Goal: Task Accomplishment & Management: Complete application form

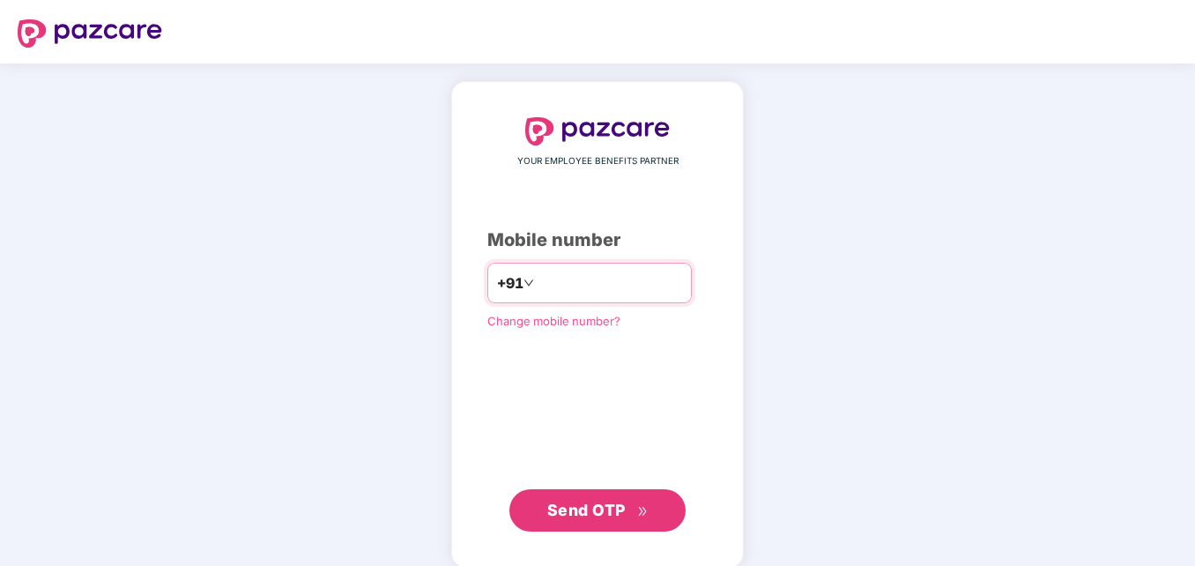
type input "**********"
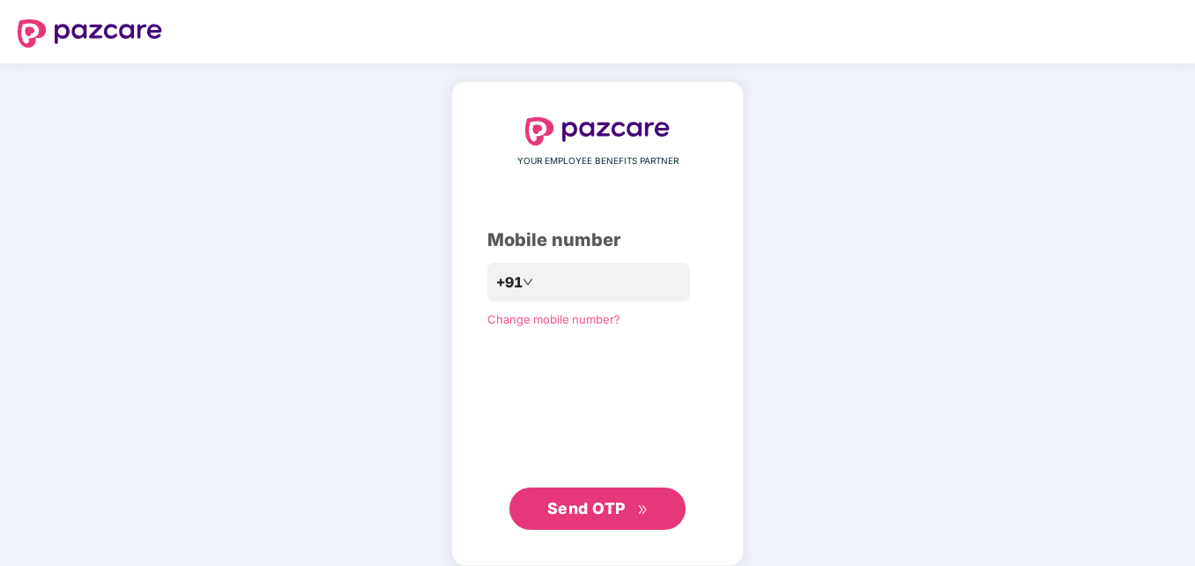
click at [549, 515] on span "Send OTP" at bounding box center [586, 508] width 78 height 19
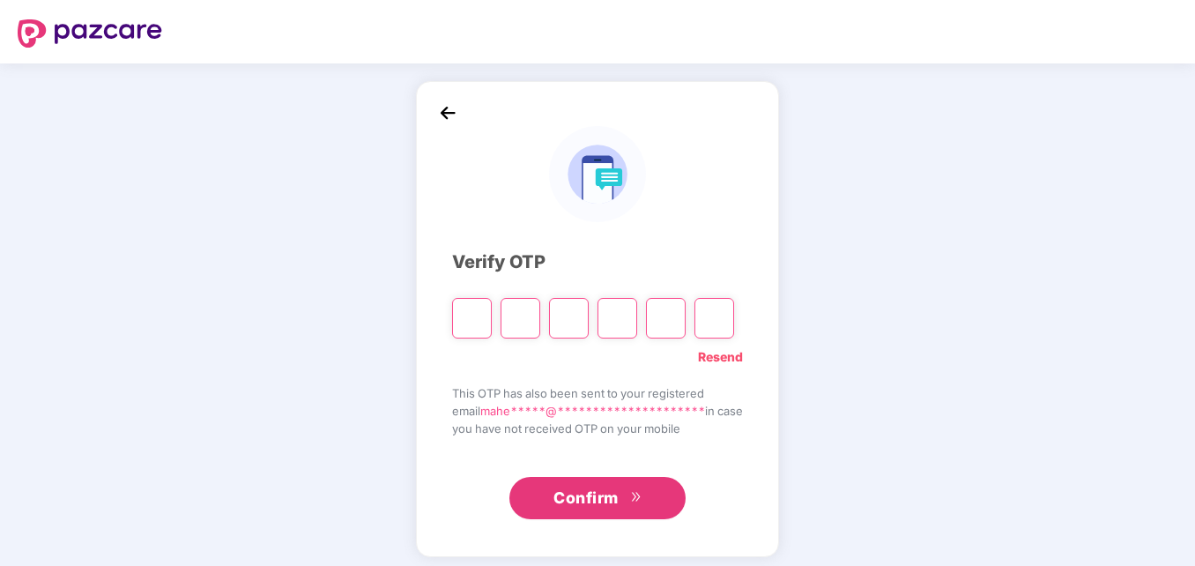
type input "*"
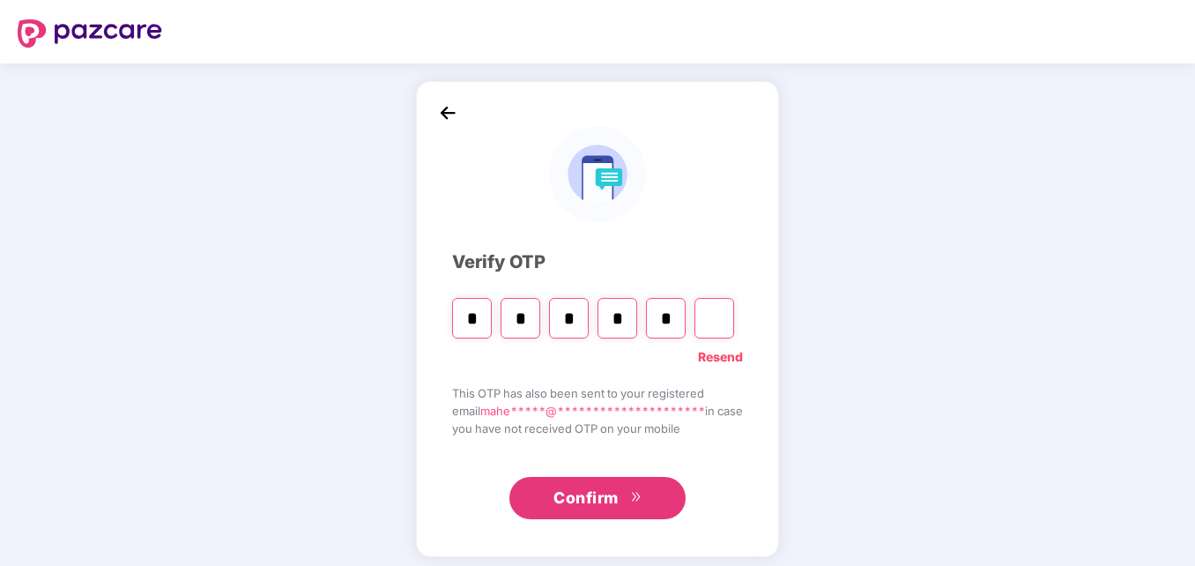
type input "*"
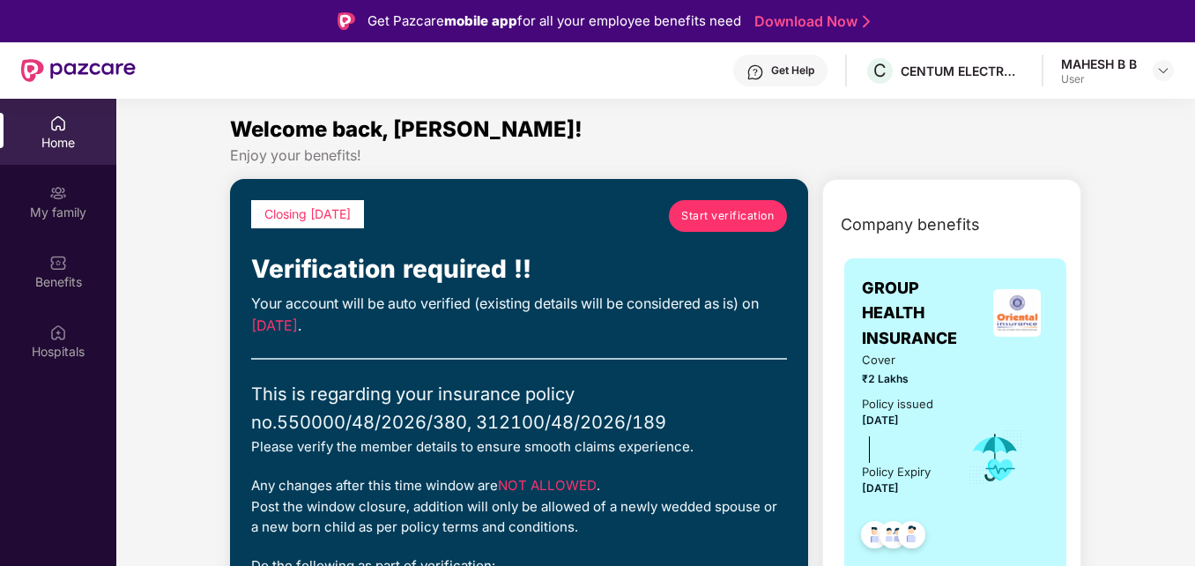
scroll to position [35, 0]
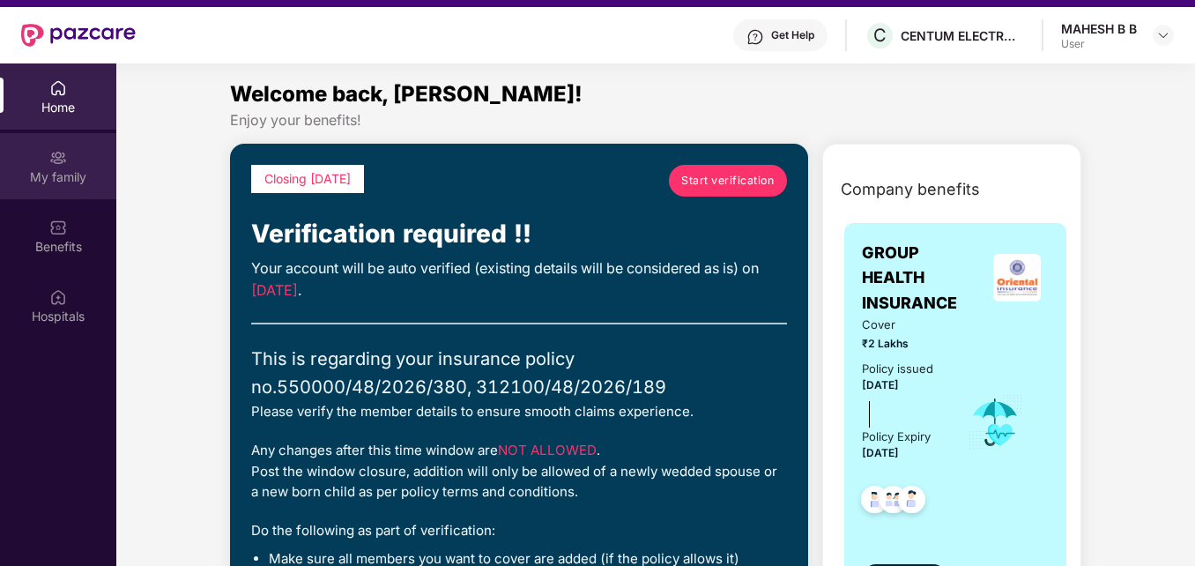
click at [82, 159] on div "My family" at bounding box center [58, 166] width 116 height 66
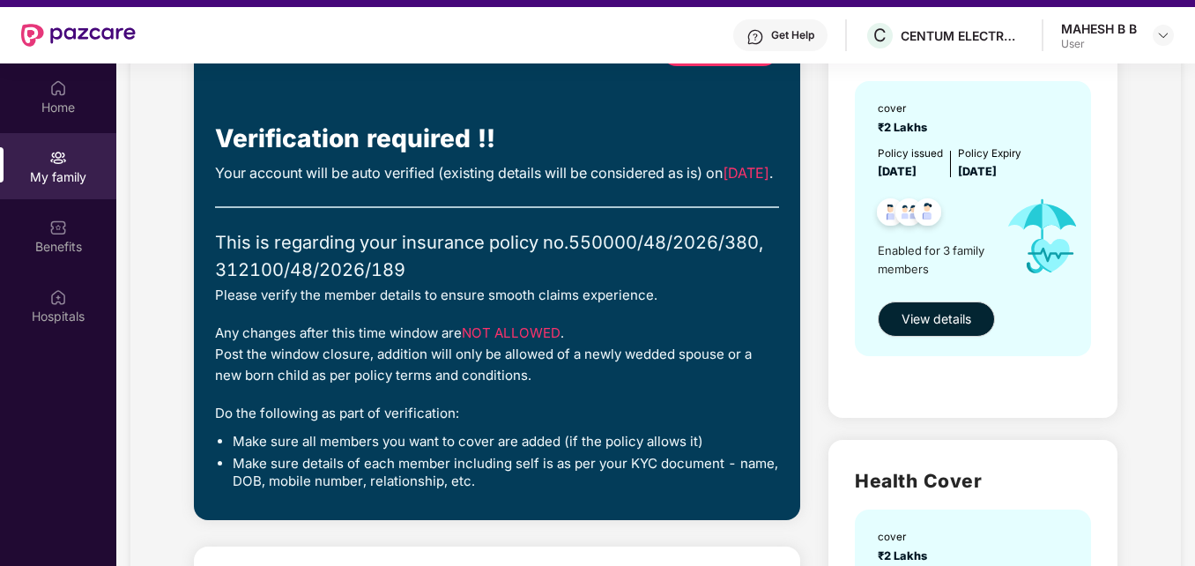
scroll to position [212, 0]
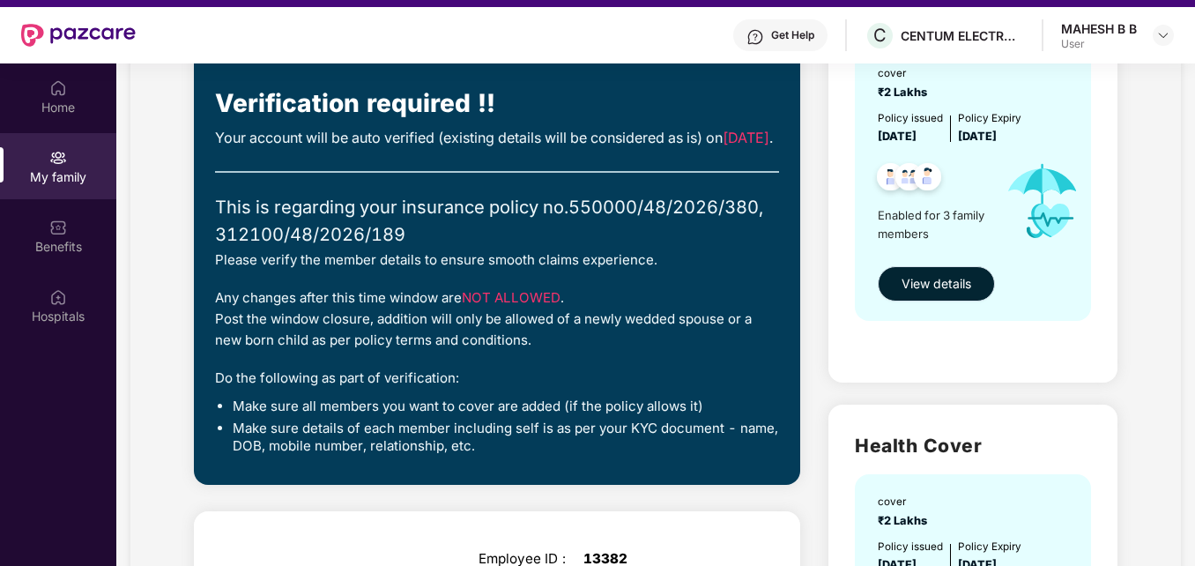
click at [950, 280] on span "View details" at bounding box center [937, 283] width 70 height 19
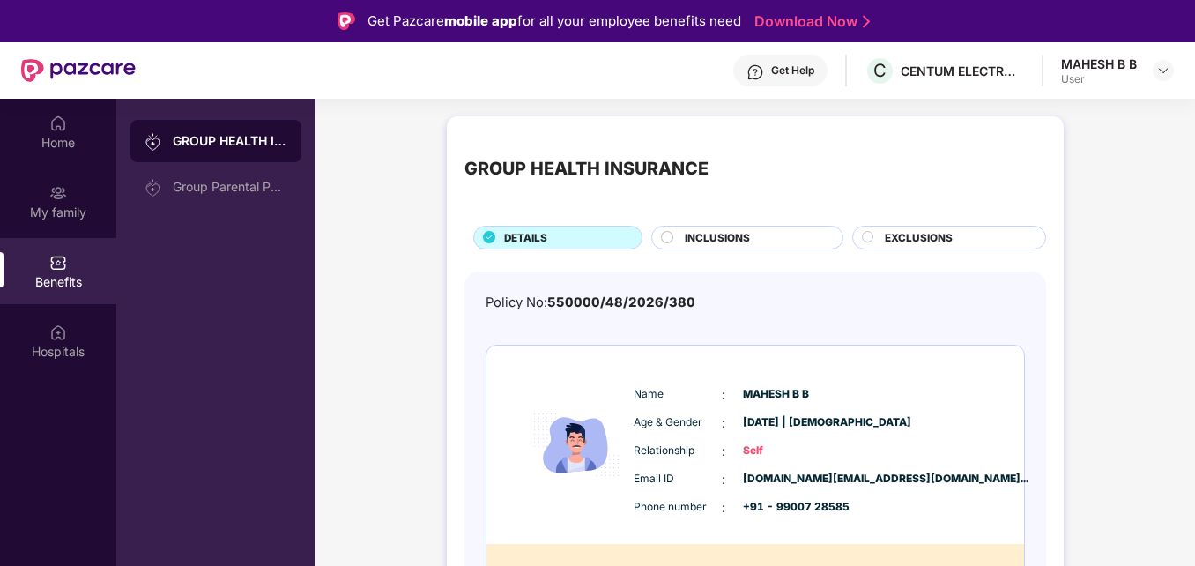
click at [676, 244] on div "INCLUSIONS" at bounding box center [755, 239] width 158 height 19
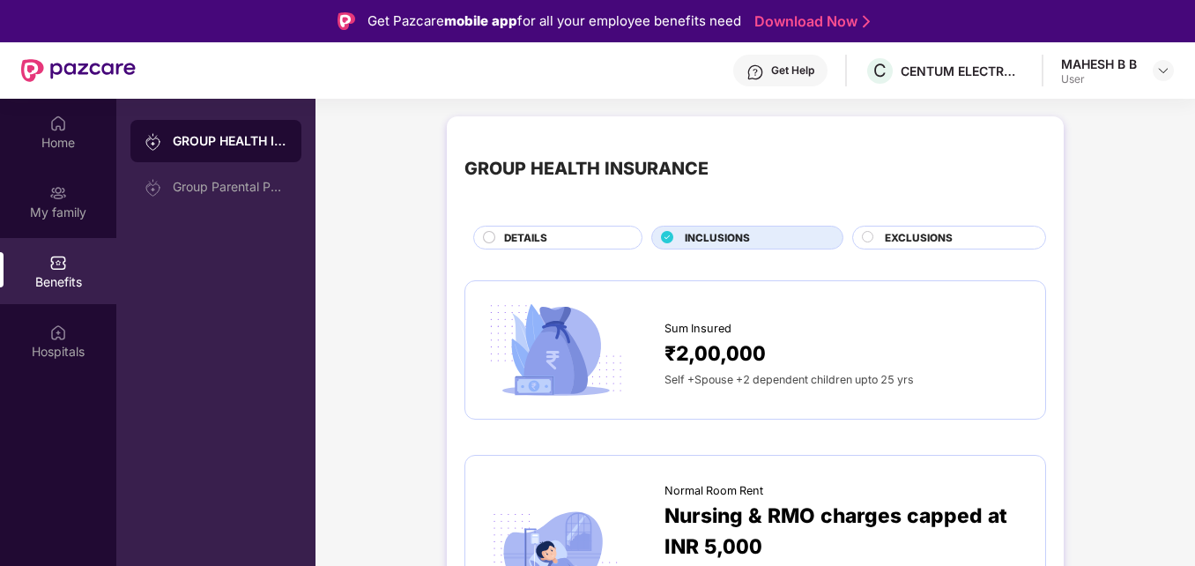
click at [890, 237] on span "EXCLUSIONS" at bounding box center [919, 238] width 68 height 16
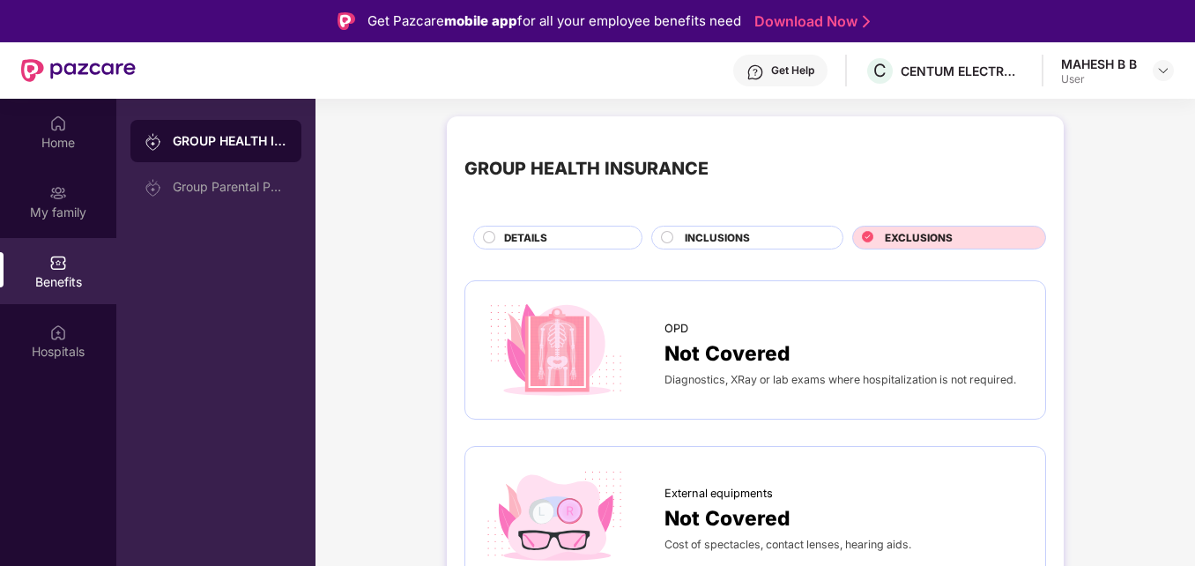
click at [538, 237] on span "DETAILS" at bounding box center [525, 238] width 43 height 16
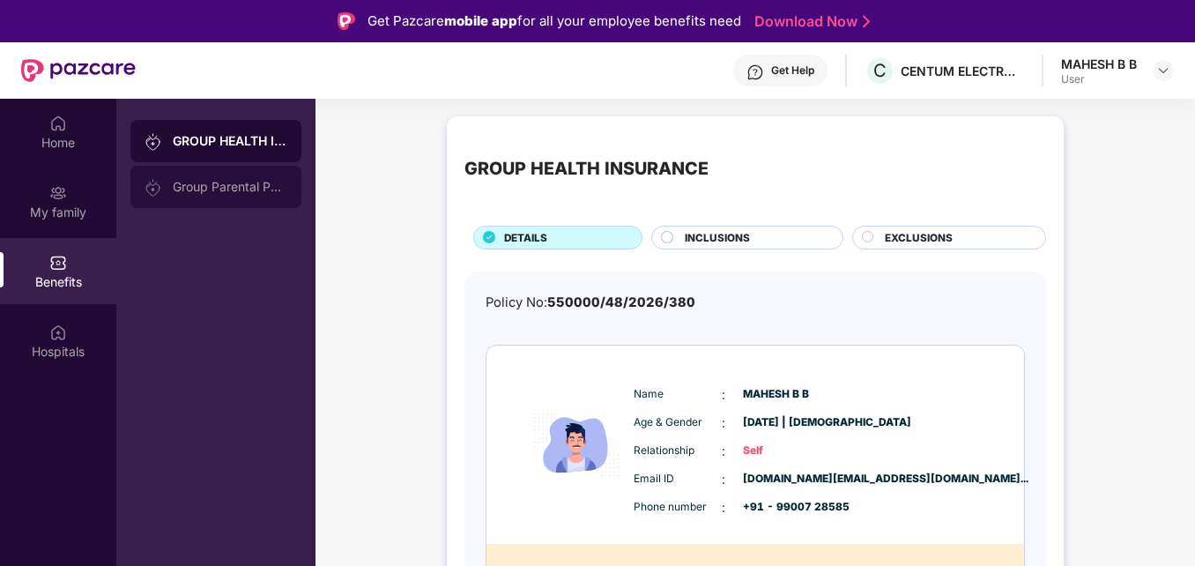
click at [264, 184] on div "Group Parental Policy" at bounding box center [230, 187] width 115 height 14
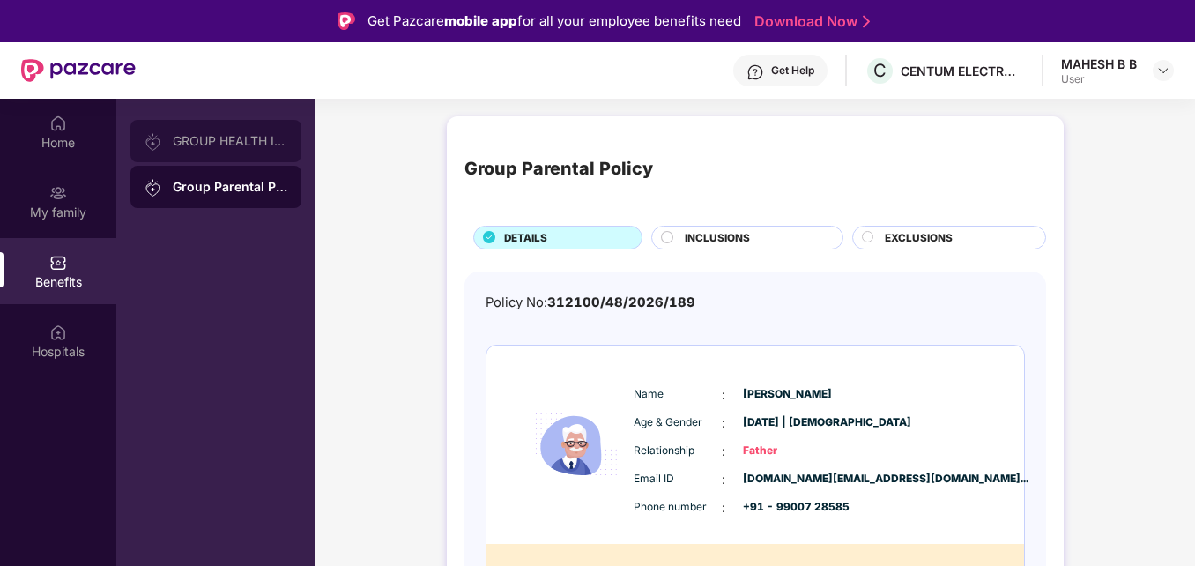
click at [221, 133] on div "GROUP HEALTH INSURANCE" at bounding box center [215, 141] width 171 height 42
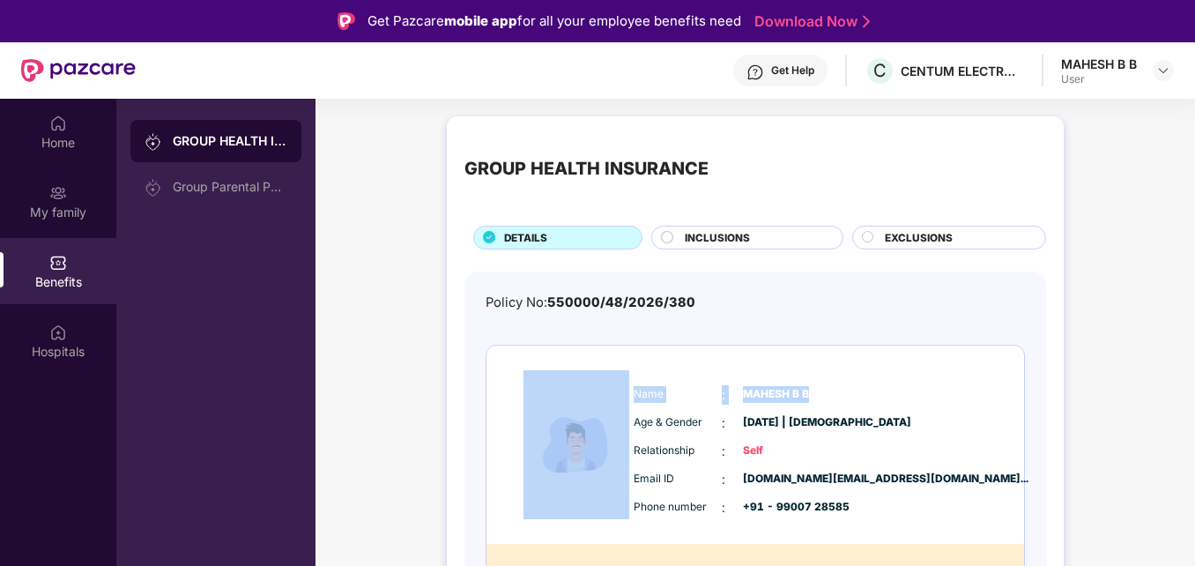
drag, startPoint x: 1192, startPoint y: 270, endPoint x: 1200, endPoint y: 344, distance: 74.5
click at [1195, 344] on html "Get Pazcare mobile app for all your employee benefits need Download Now Get Hel…" at bounding box center [597, 283] width 1195 height 566
drag, startPoint x: 1200, startPoint y: 344, endPoint x: 1128, endPoint y: 333, distance: 72.2
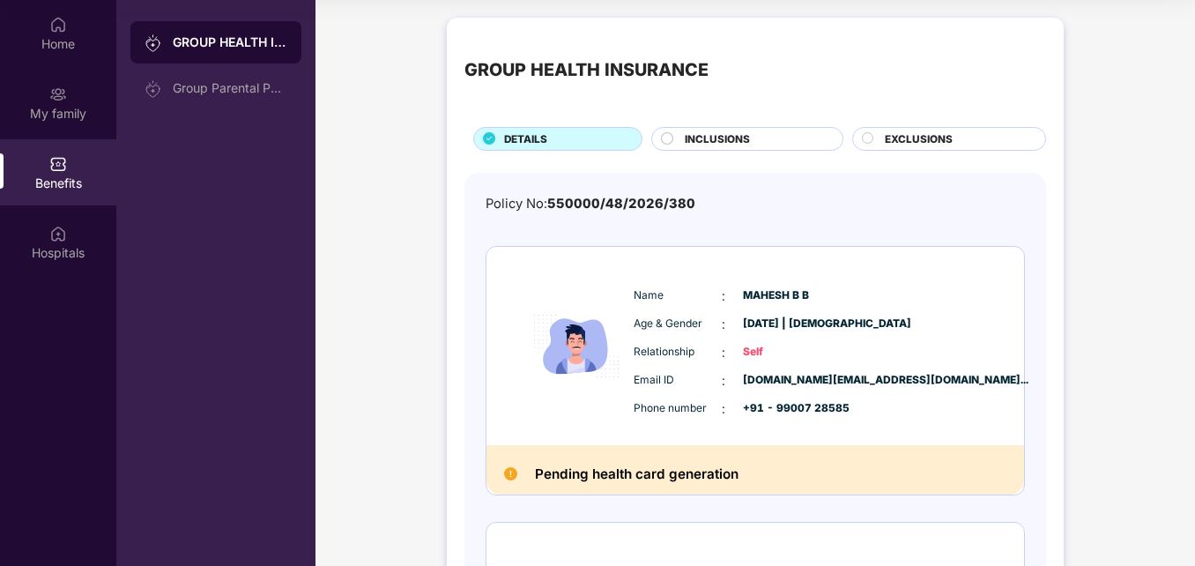
scroll to position [63, 0]
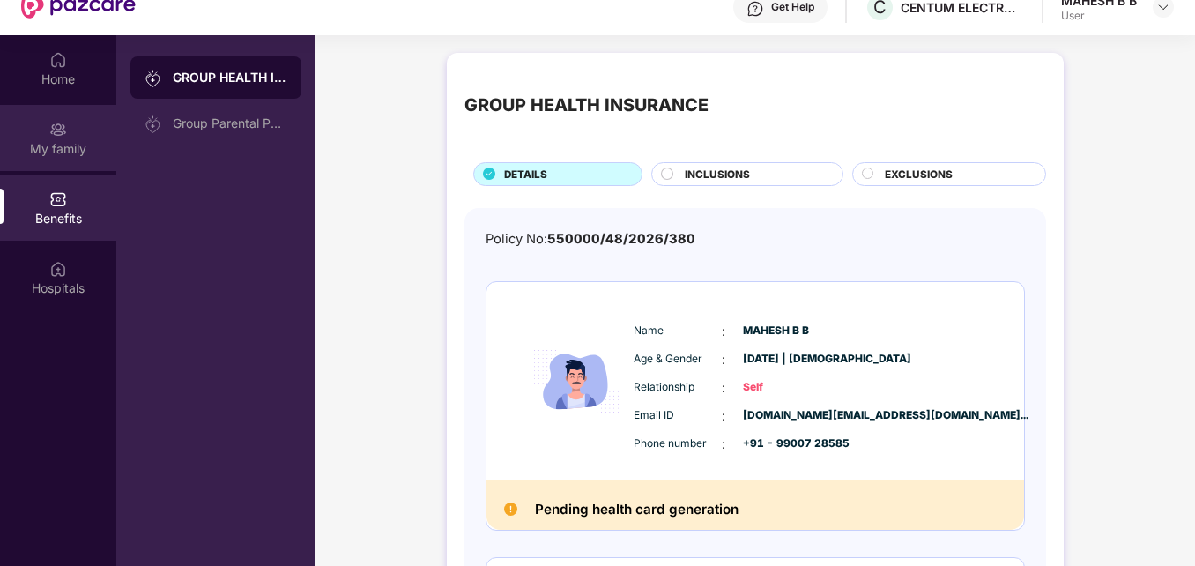
click at [62, 137] on img at bounding box center [58, 130] width 18 height 18
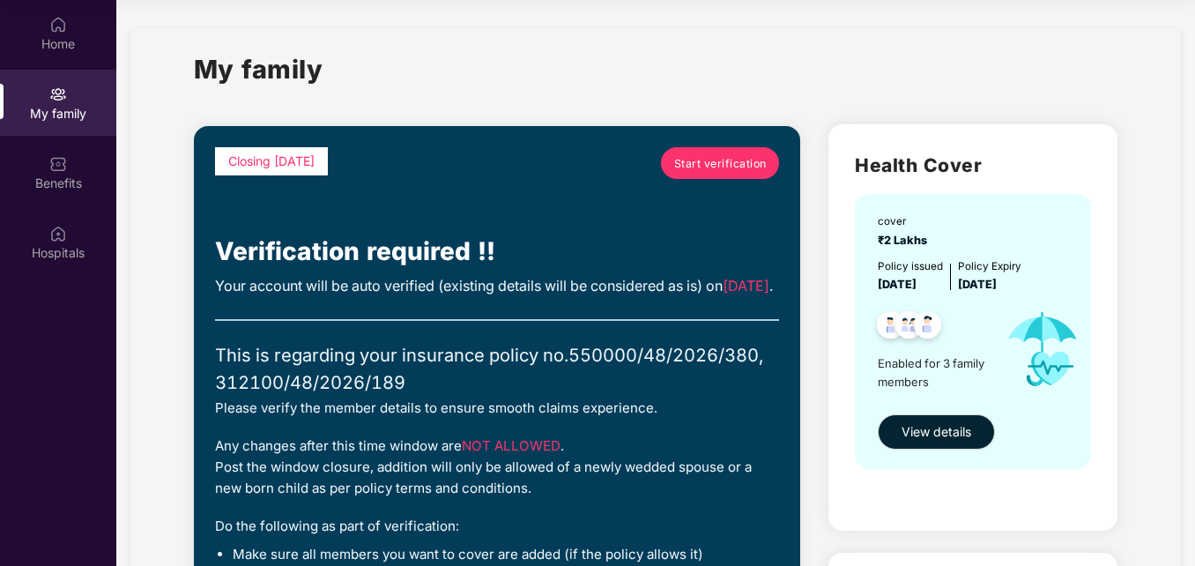
scroll to position [86, 0]
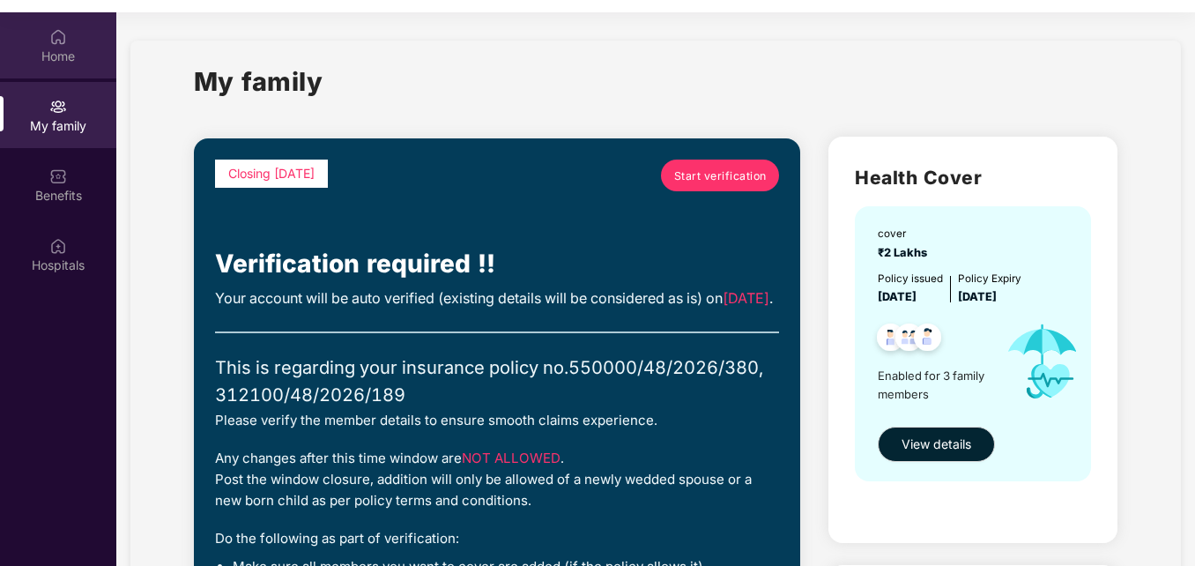
click at [61, 49] on div "Home" at bounding box center [58, 57] width 116 height 18
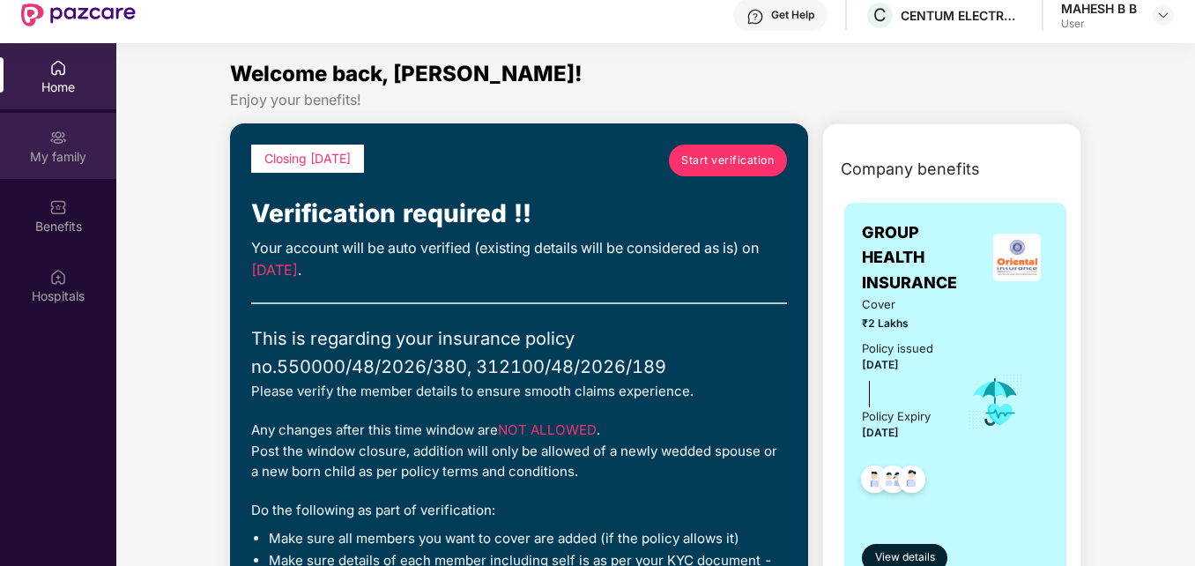
scroll to position [55, 0]
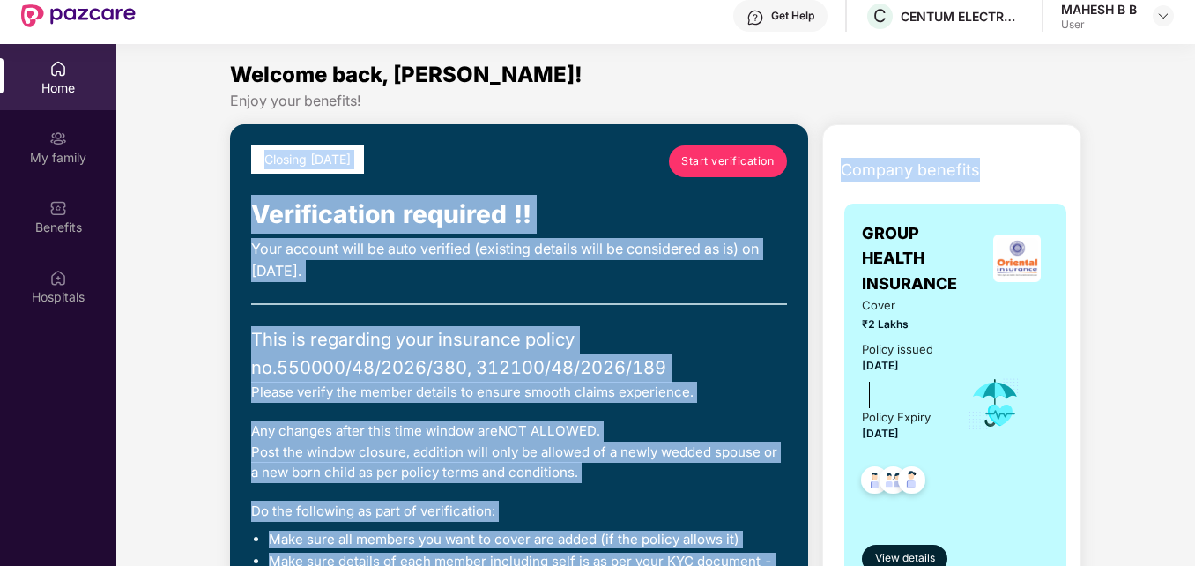
drag, startPoint x: 1192, startPoint y: 105, endPoint x: 1194, endPoint y: 166, distance: 60.9
click at [1194, 166] on div "Home My family Benefits Hospitals Welcome back, MAHESH B B! Enjoy your benefits…" at bounding box center [597, 327] width 1195 height 566
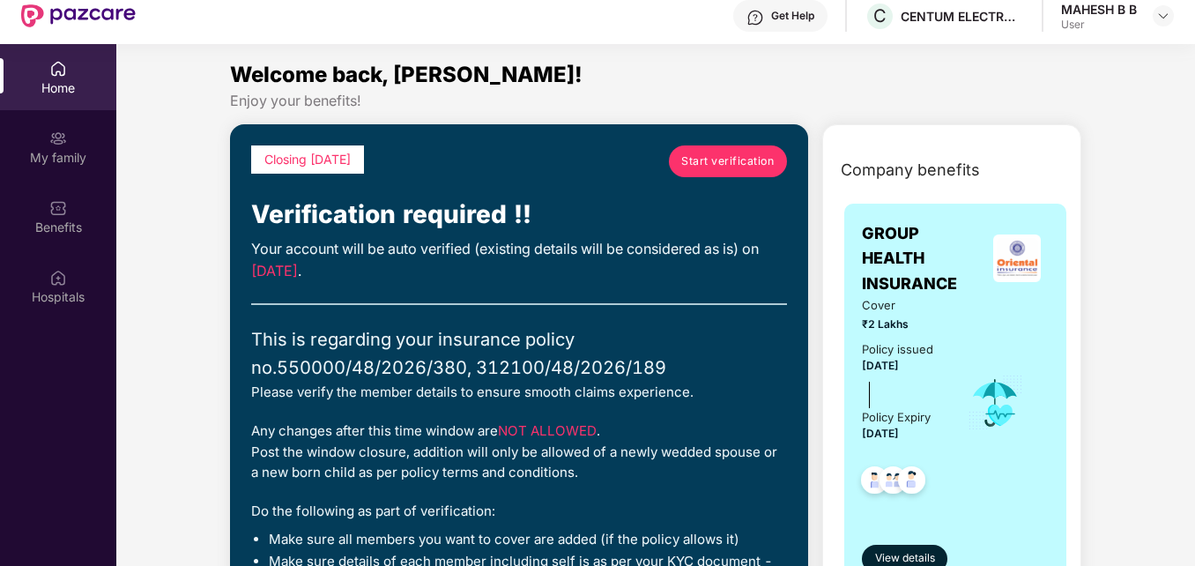
drag, startPoint x: 1194, startPoint y: 166, endPoint x: 1159, endPoint y: 206, distance: 53.2
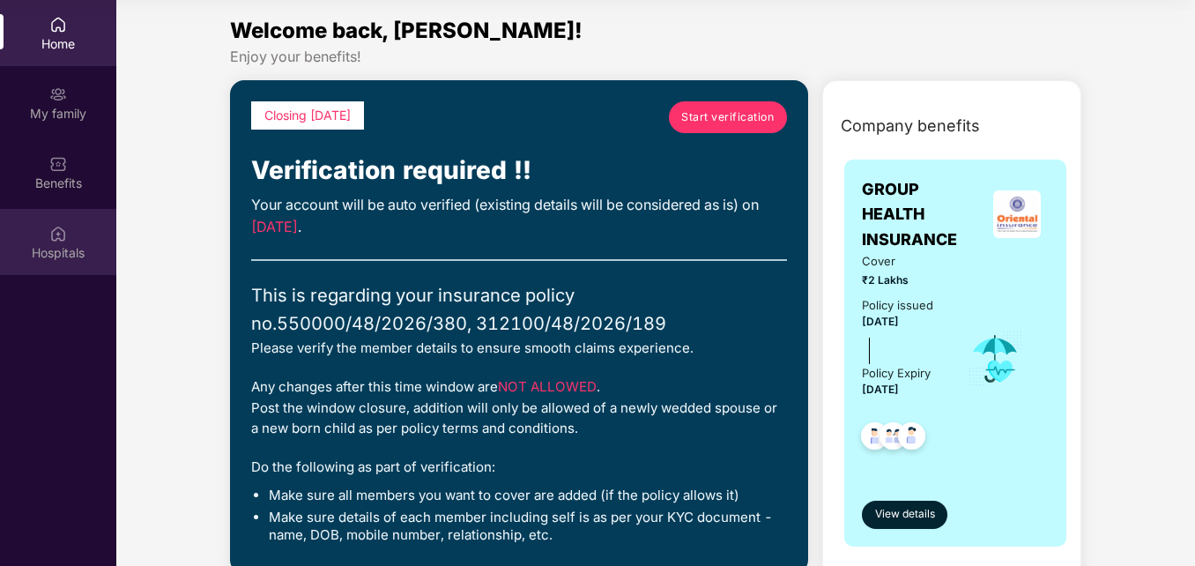
click at [59, 236] on img at bounding box center [58, 234] width 18 height 18
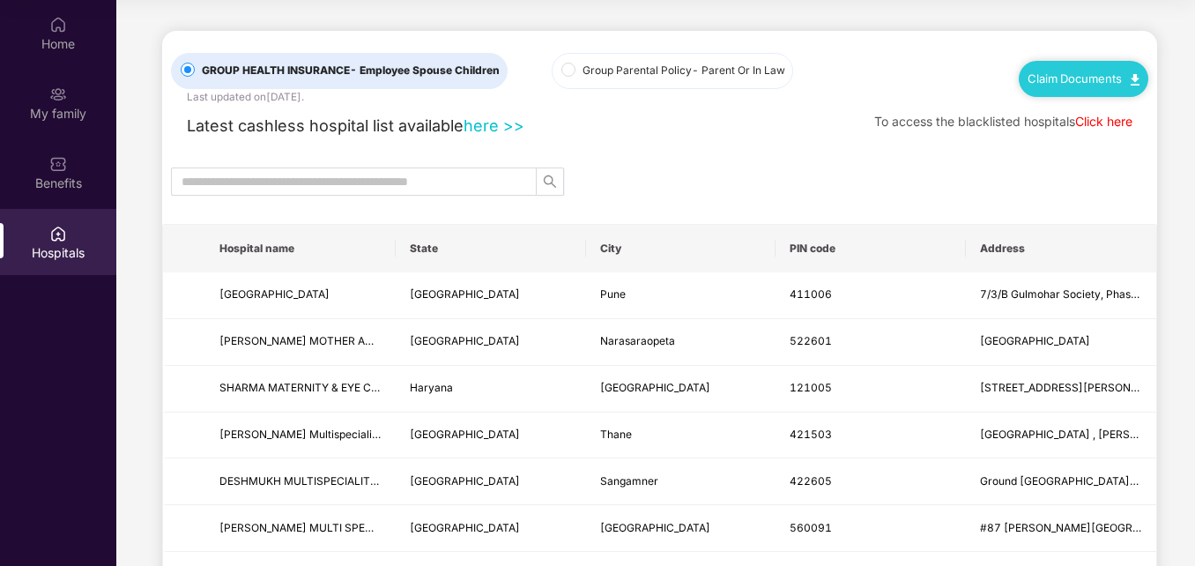
click at [59, 210] on div "Hospitals" at bounding box center [58, 242] width 116 height 66
click at [64, 194] on div "Benefits" at bounding box center [58, 172] width 116 height 66
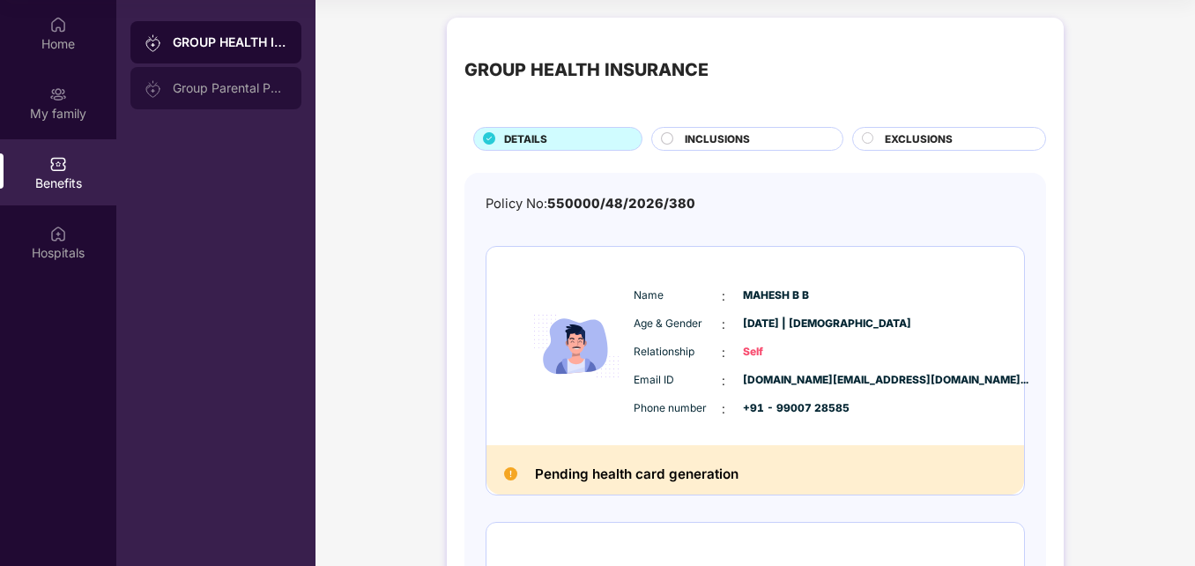
click at [213, 91] on div "Group Parental Policy" at bounding box center [230, 88] width 115 height 14
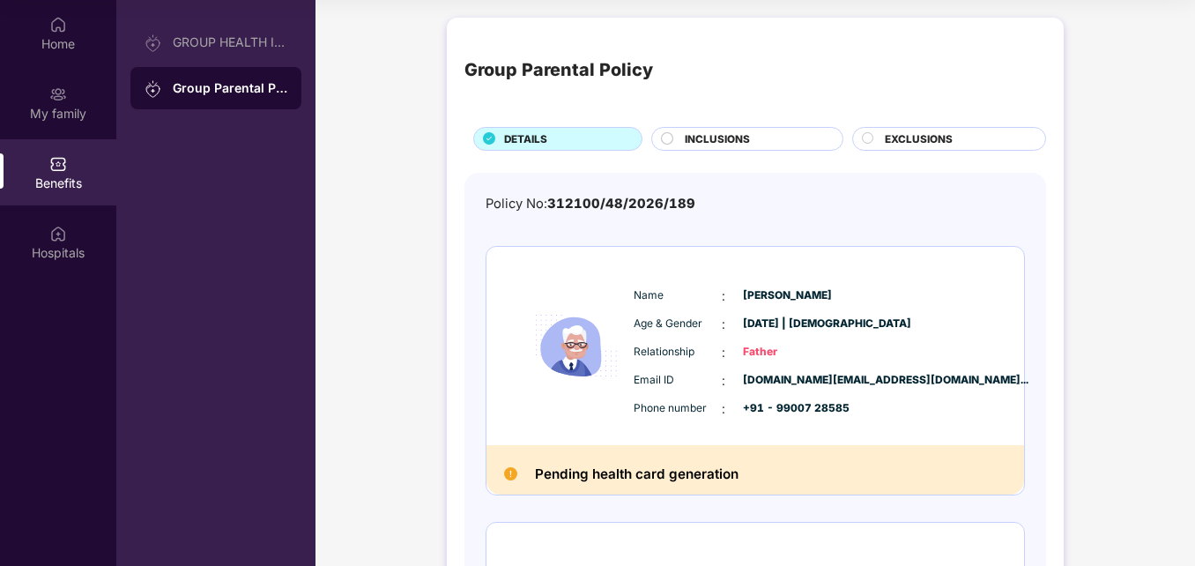
click at [792, 138] on div "INCLUSIONS" at bounding box center [755, 140] width 158 height 19
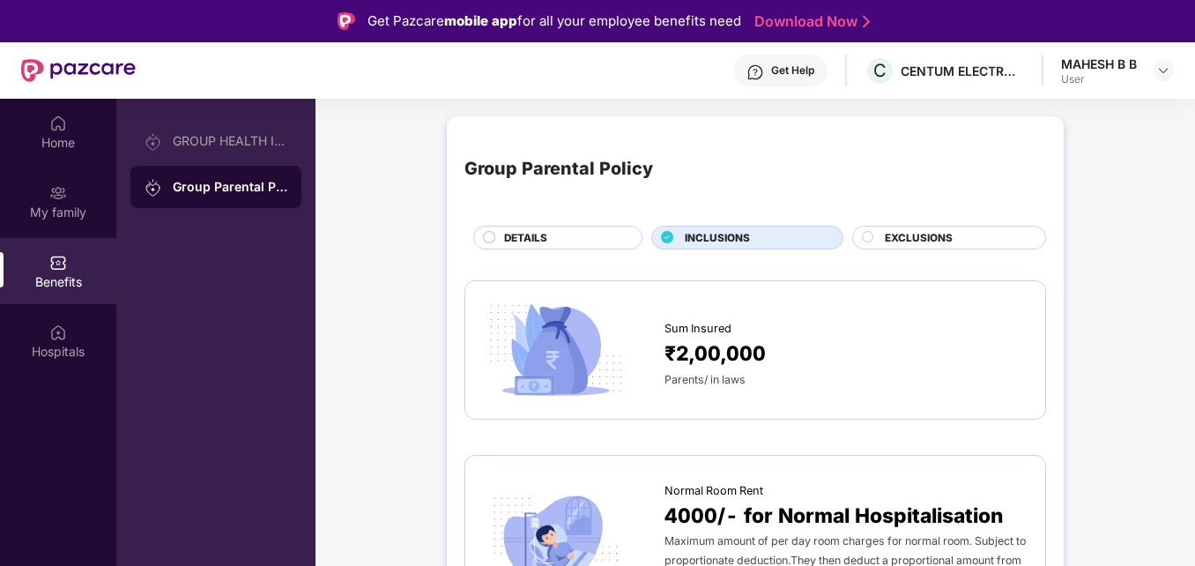
click at [898, 230] on span "EXCLUSIONS" at bounding box center [919, 238] width 68 height 16
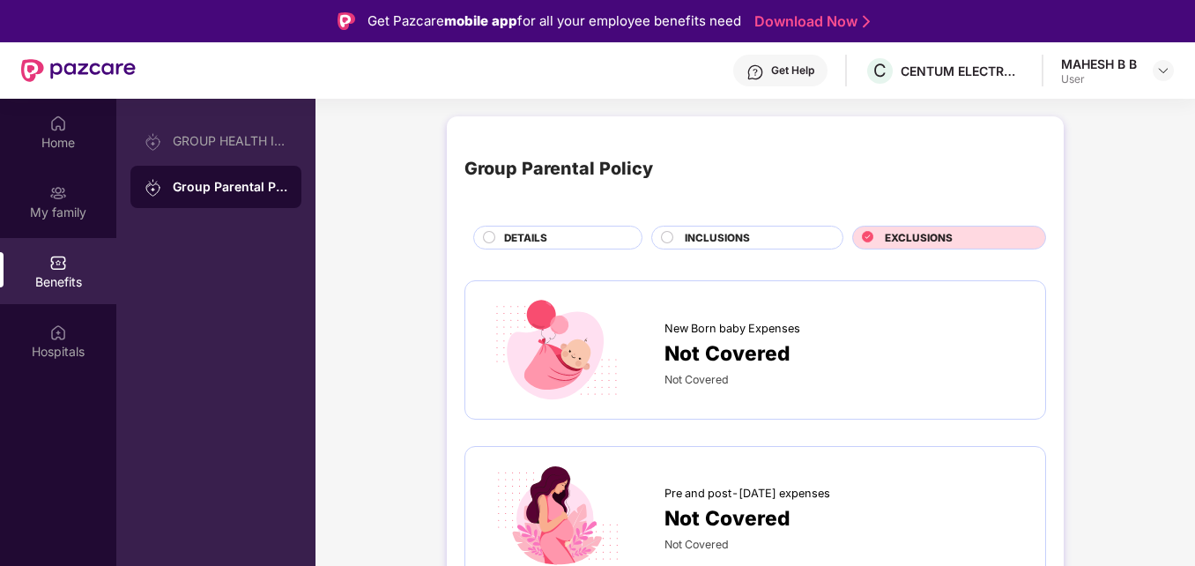
click at [582, 236] on div "DETAILS" at bounding box center [564, 239] width 138 height 19
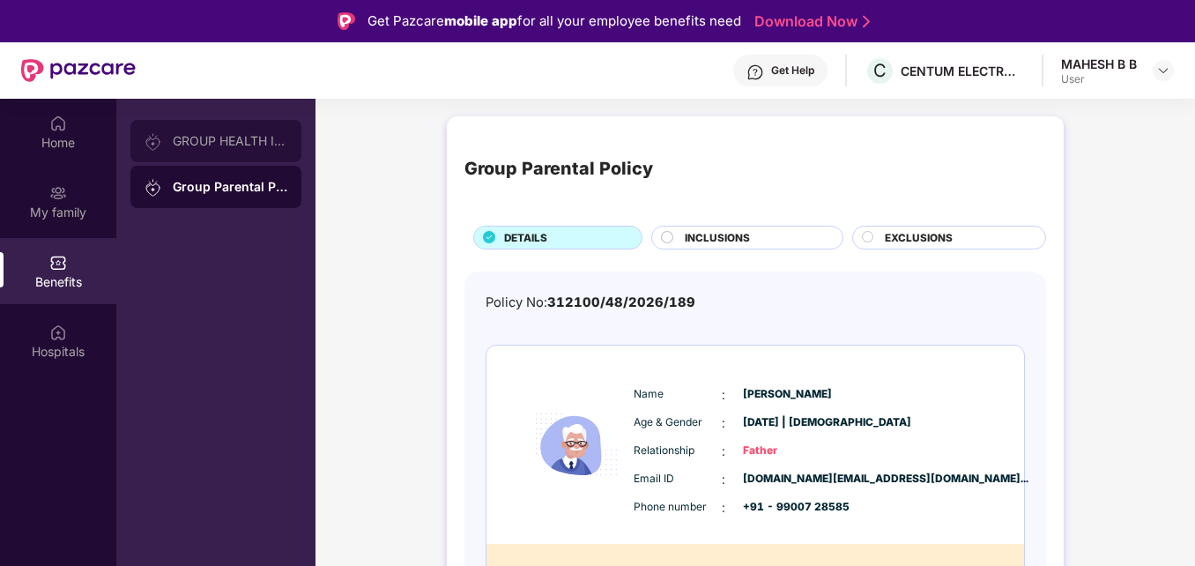
click at [212, 142] on div "GROUP HEALTH INSURANCE" at bounding box center [230, 141] width 115 height 14
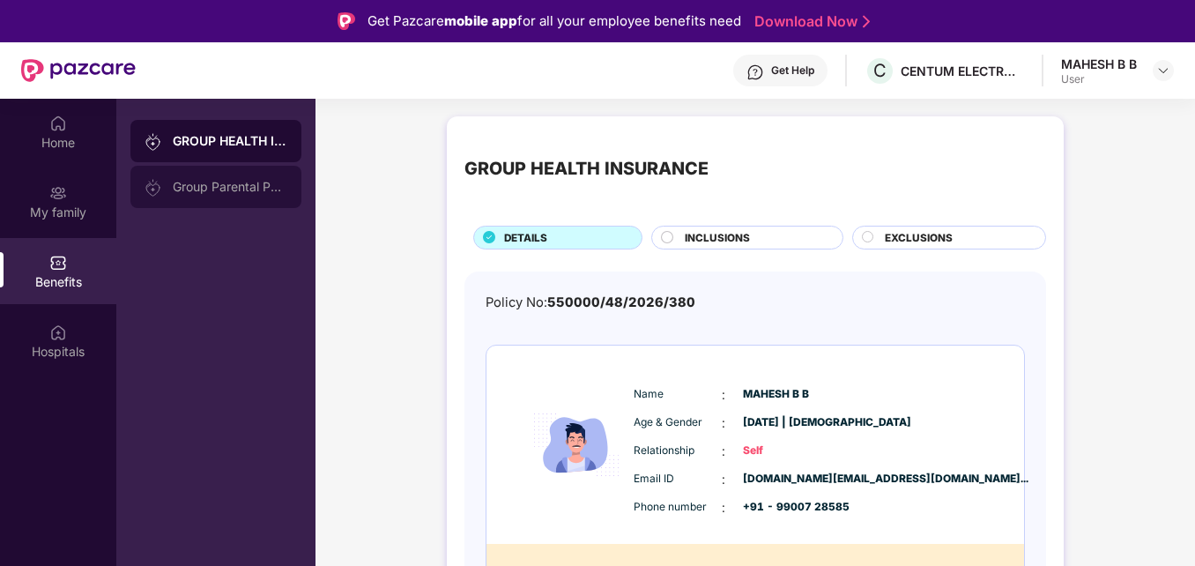
click at [231, 181] on div "Group Parental Policy" at bounding box center [230, 187] width 115 height 14
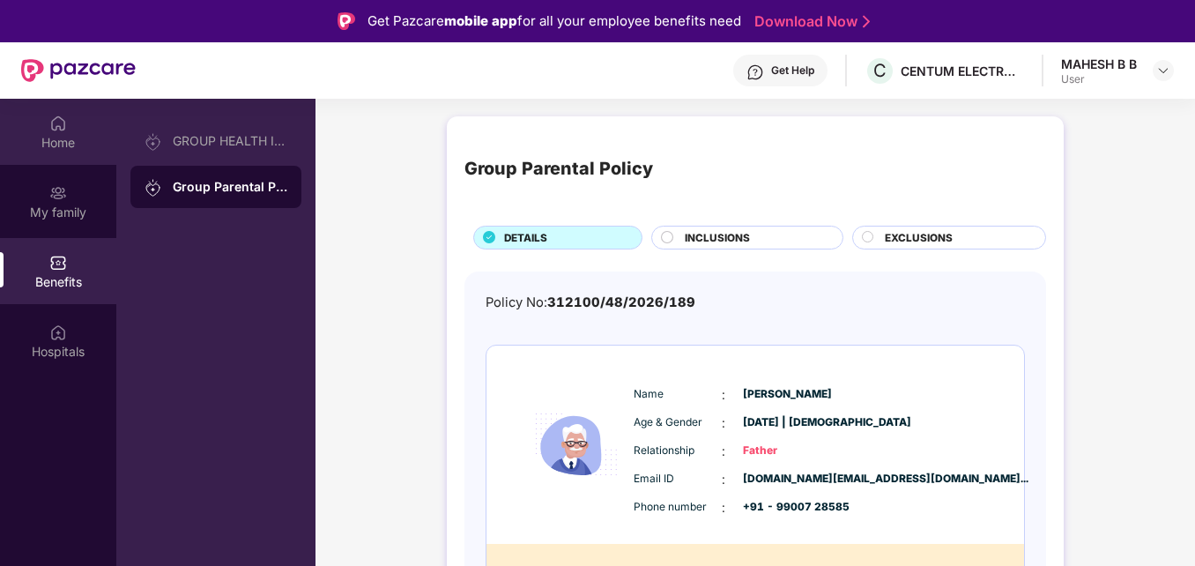
click at [80, 143] on div "Home" at bounding box center [58, 143] width 116 height 18
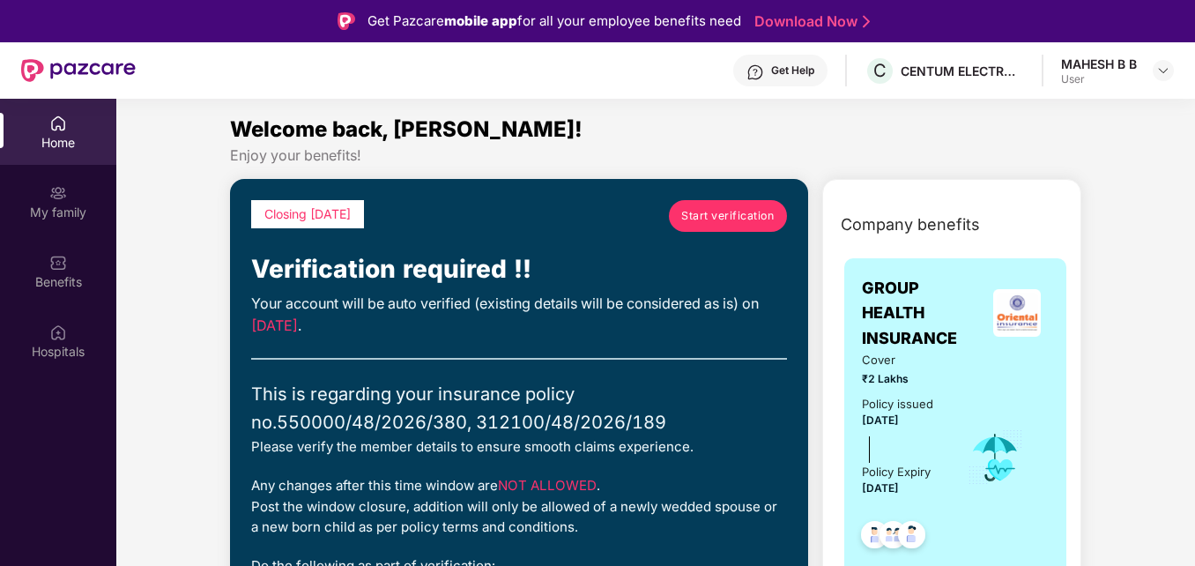
click at [735, 216] on span "Start verification" at bounding box center [727, 215] width 93 height 17
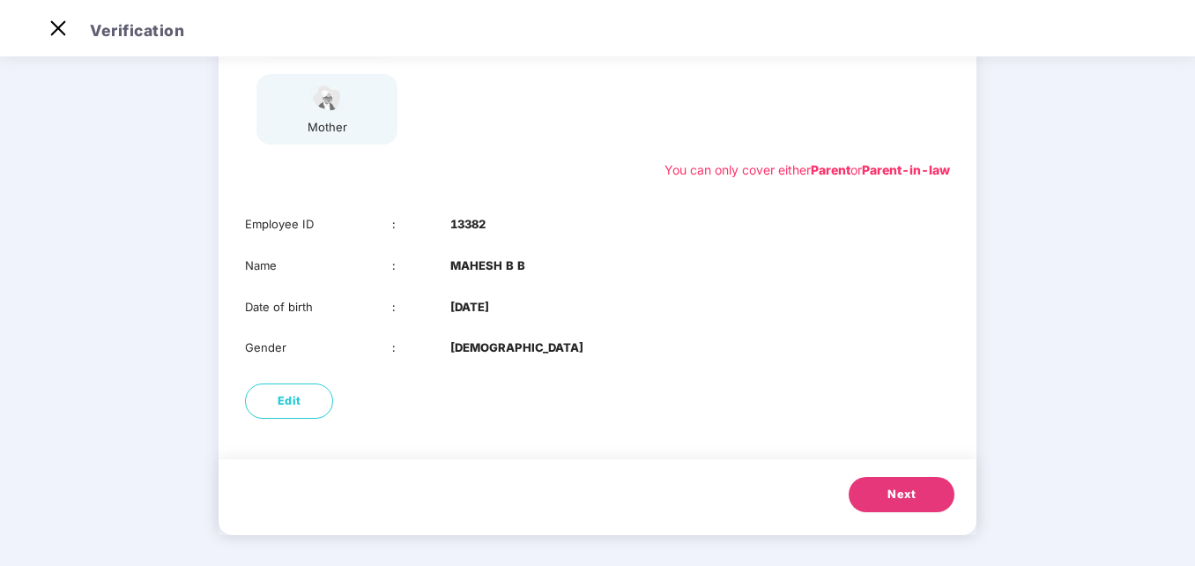
scroll to position [279, 0]
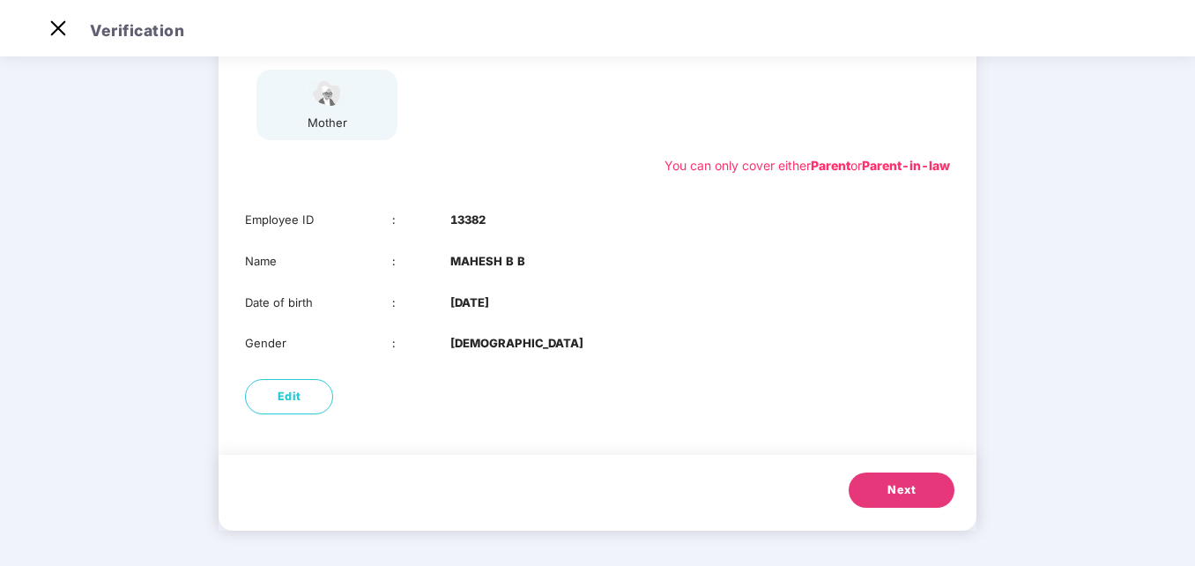
click at [904, 484] on span "Next" at bounding box center [902, 490] width 28 height 18
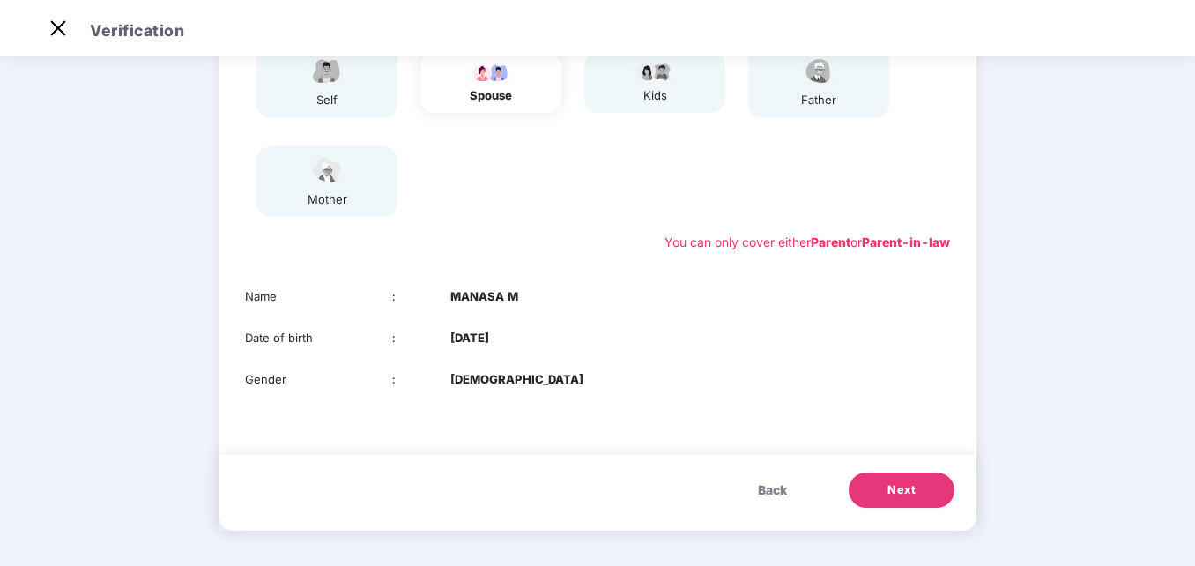
click at [919, 482] on button "Next" at bounding box center [902, 490] width 106 height 35
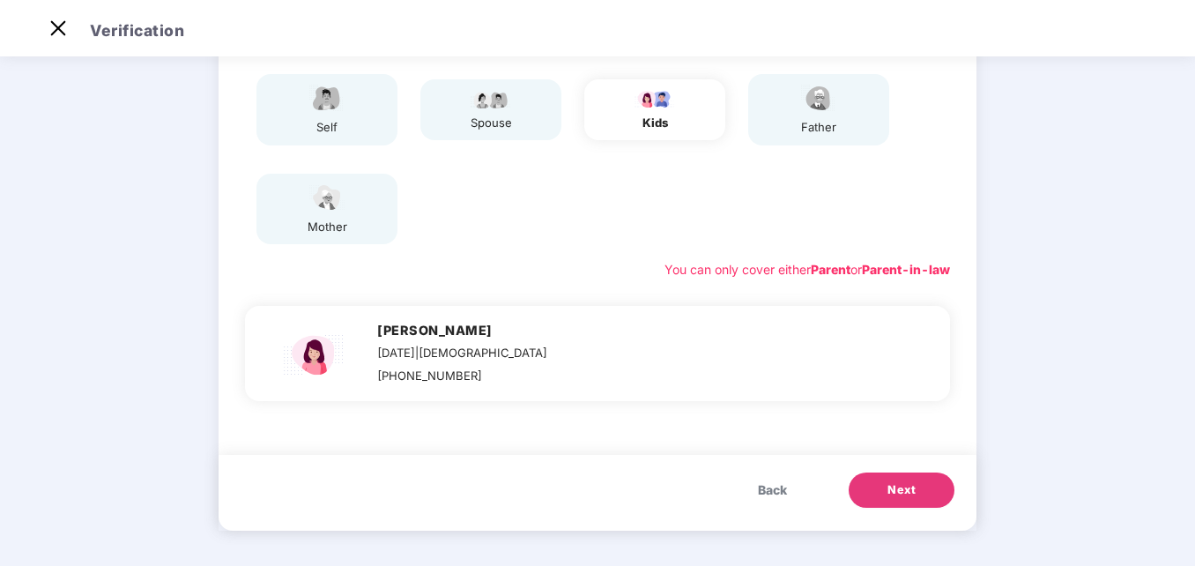
click at [760, 495] on span "Back" at bounding box center [772, 489] width 29 height 19
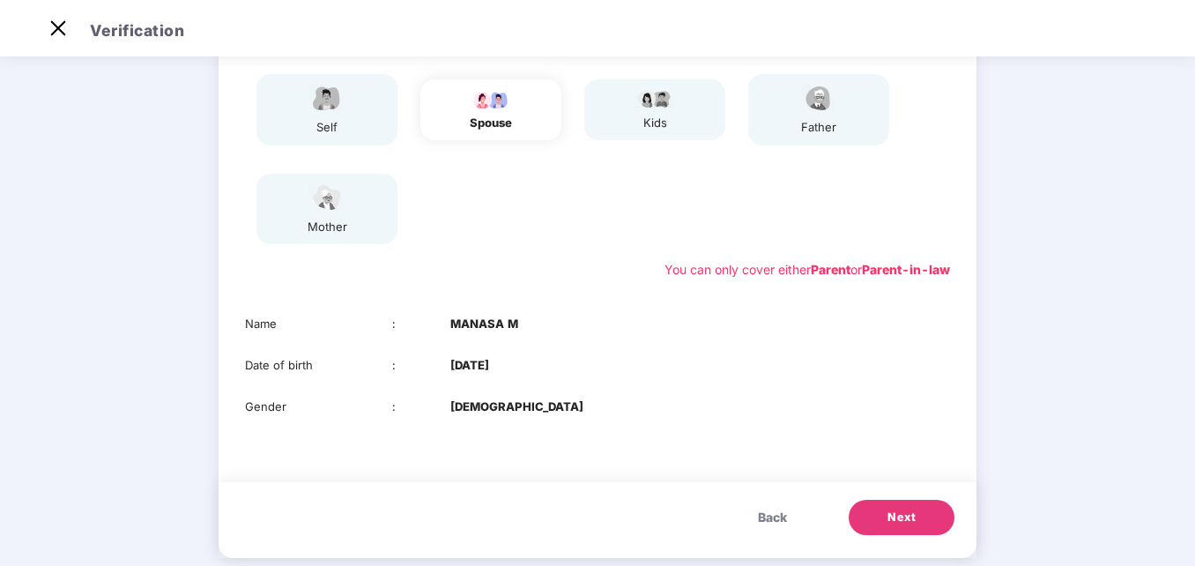
click at [888, 515] on span "Next" at bounding box center [902, 518] width 28 height 18
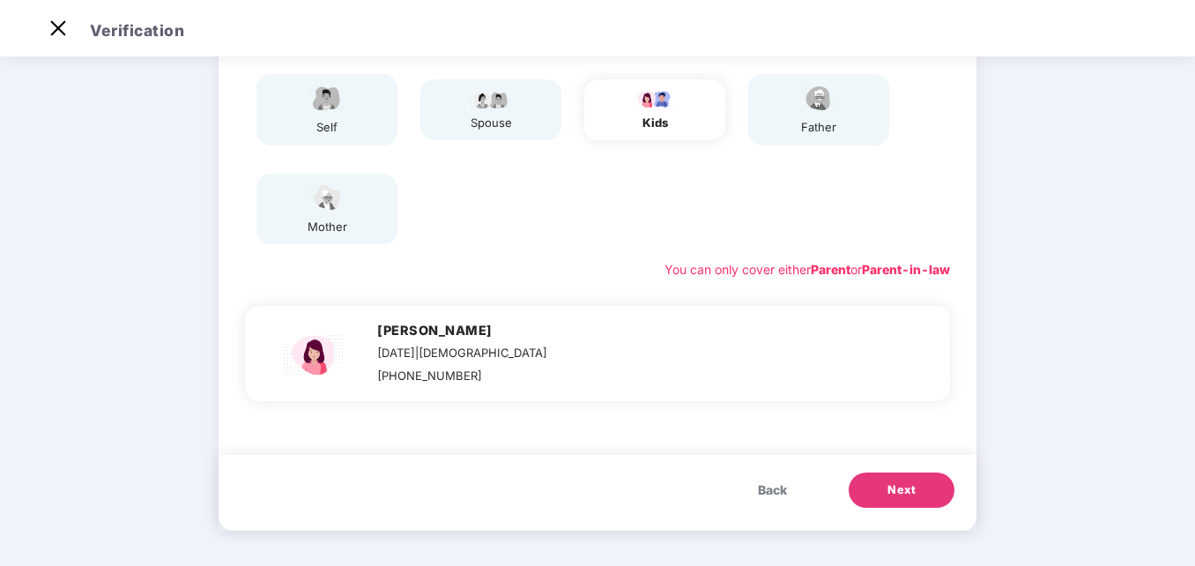
click at [770, 495] on span "Back" at bounding box center [772, 489] width 29 height 19
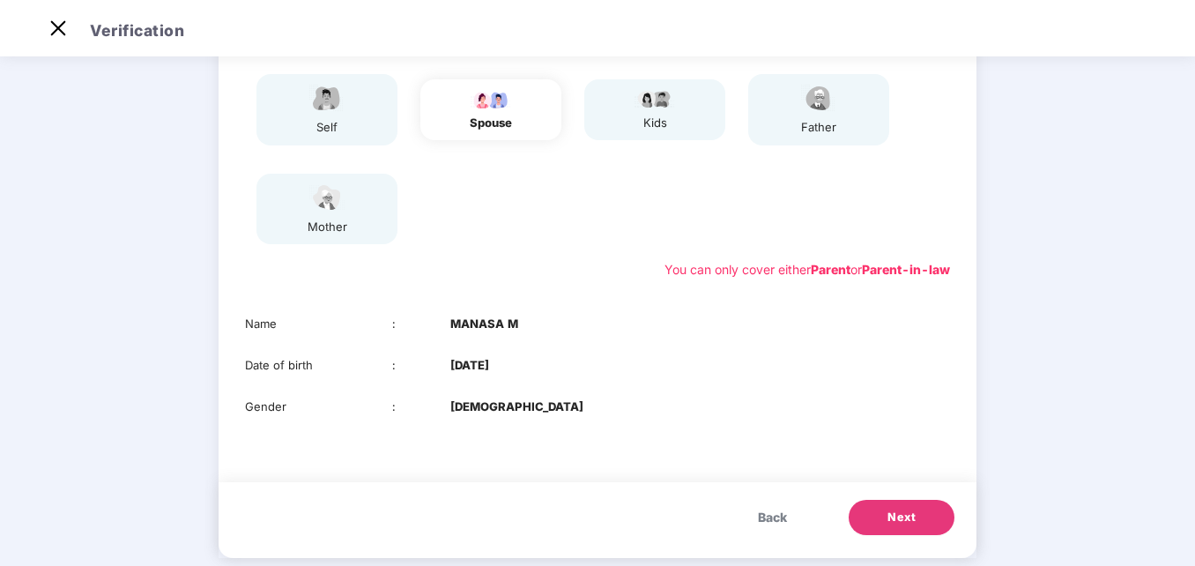
click at [772, 511] on span "Back" at bounding box center [772, 517] width 29 height 19
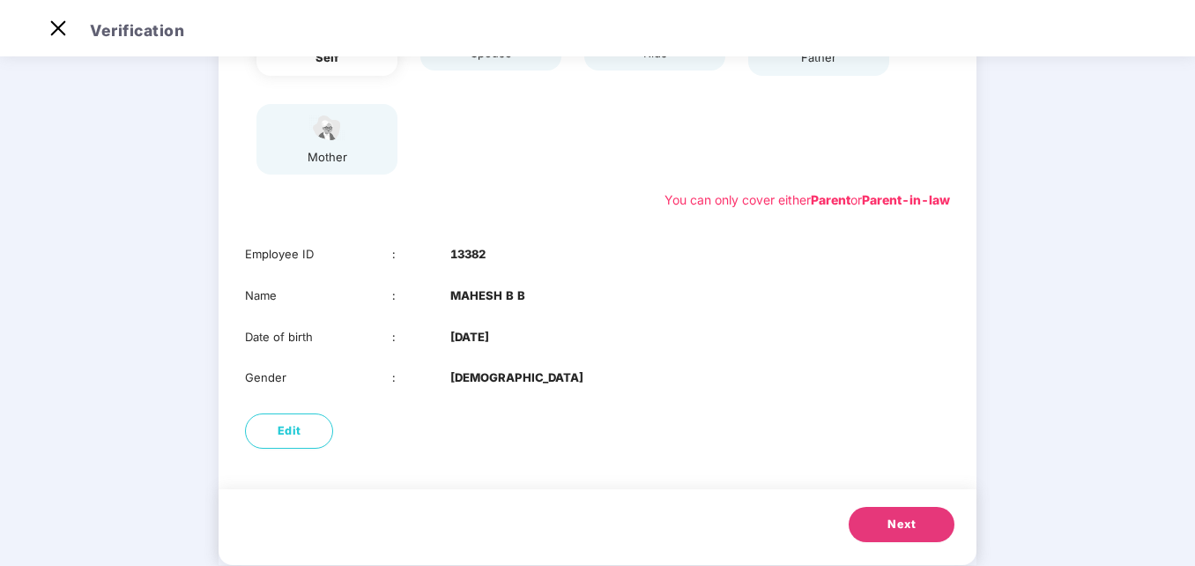
scroll to position [245, 0]
click at [888, 530] on span "Next" at bounding box center [902, 524] width 28 height 18
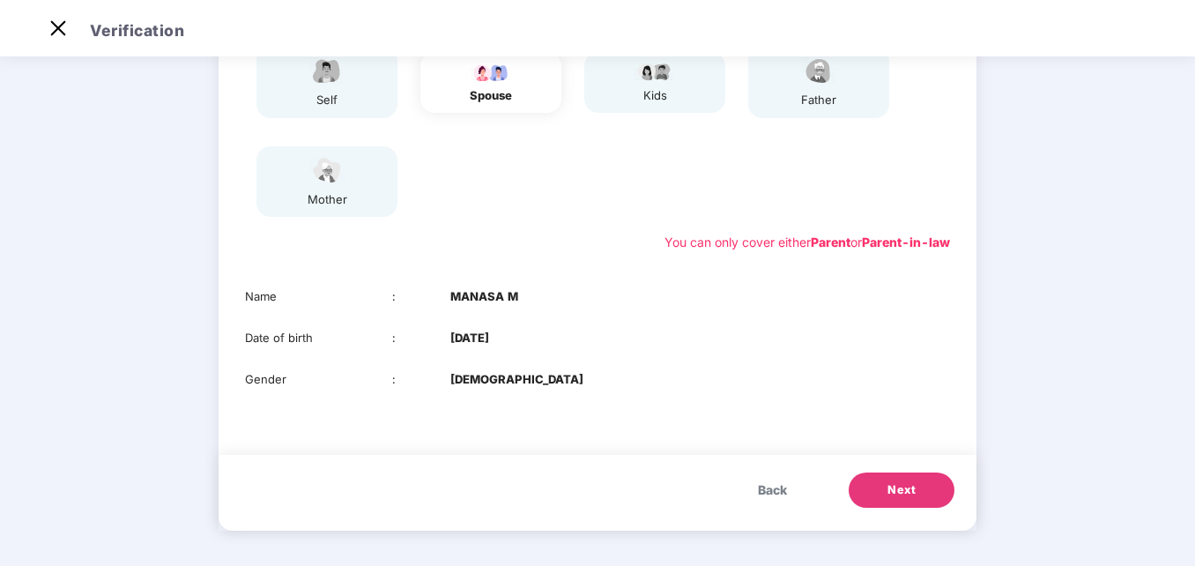
click at [920, 480] on button "Next" at bounding box center [902, 490] width 106 height 35
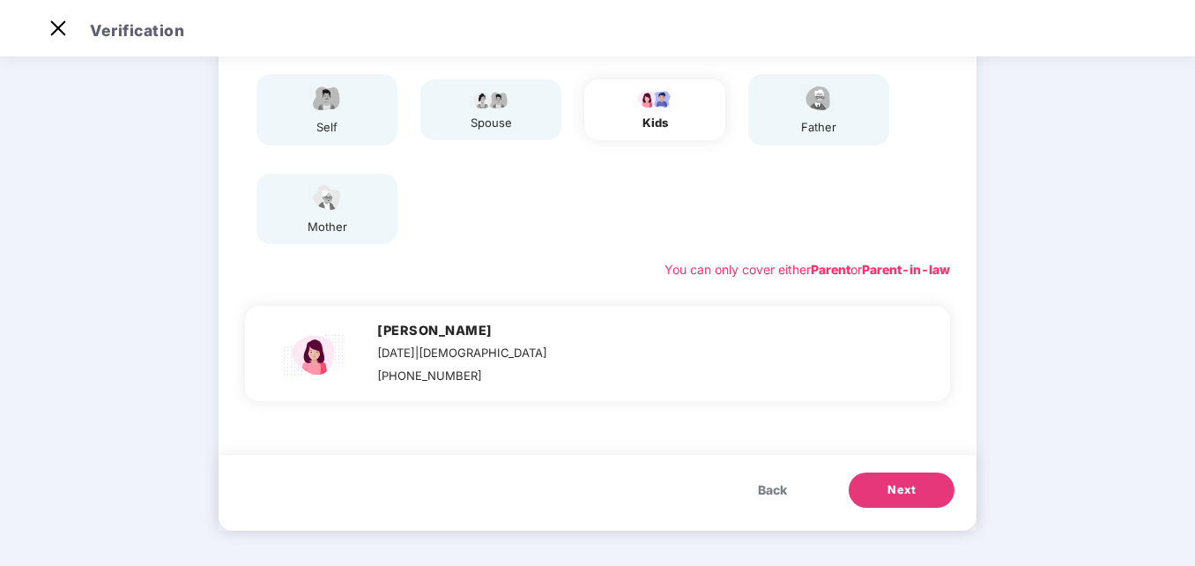
click at [920, 480] on button "Next" at bounding box center [902, 490] width 106 height 35
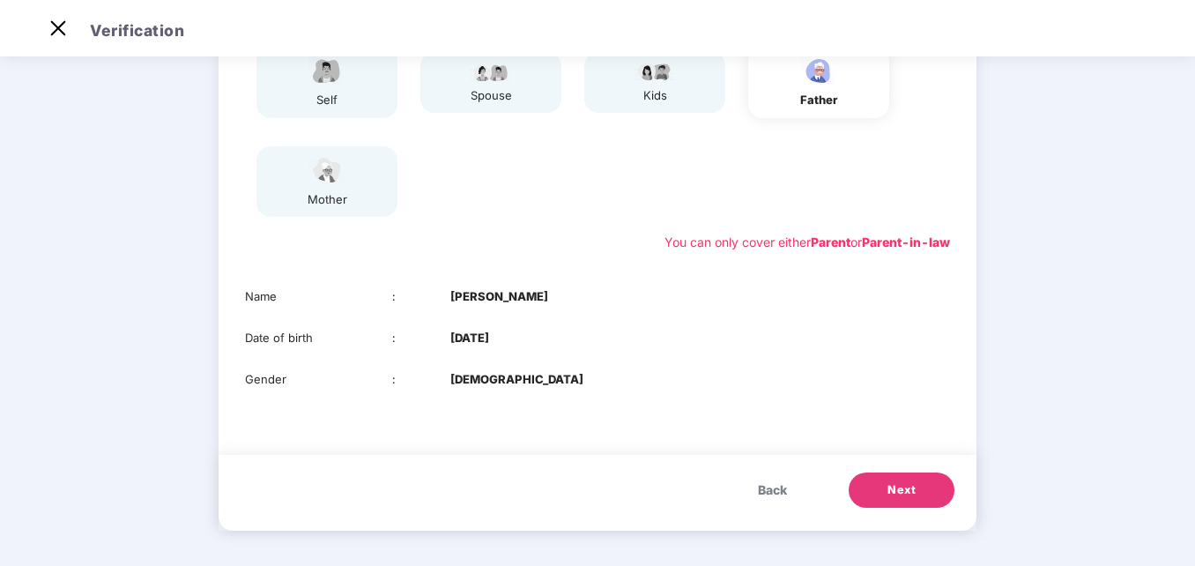
click at [912, 485] on span "Next" at bounding box center [902, 490] width 28 height 18
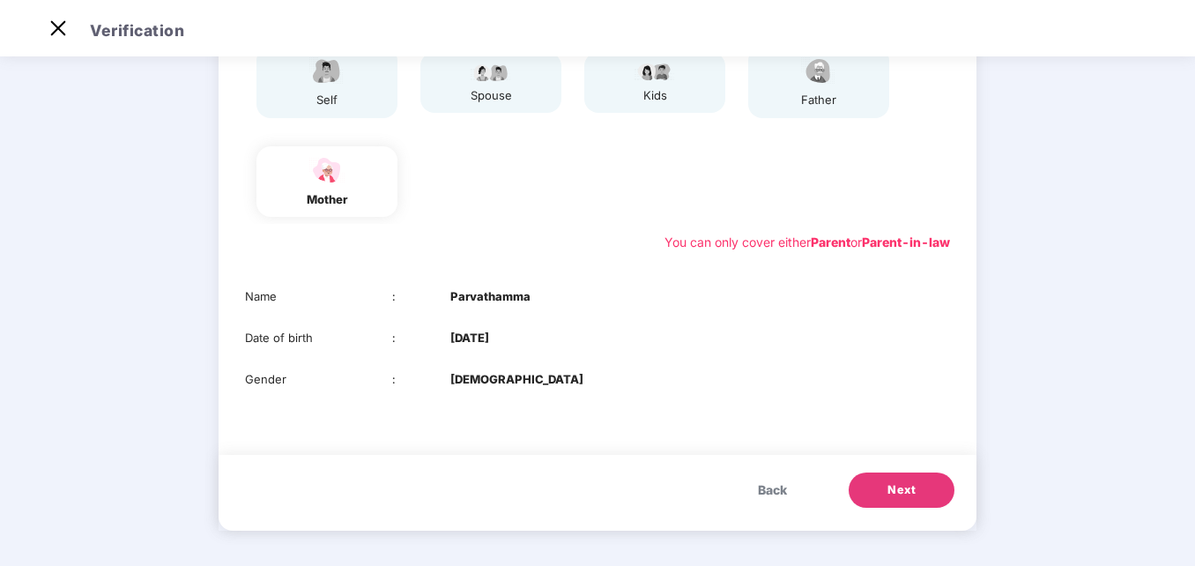
click at [912, 485] on span "Next" at bounding box center [902, 490] width 28 height 18
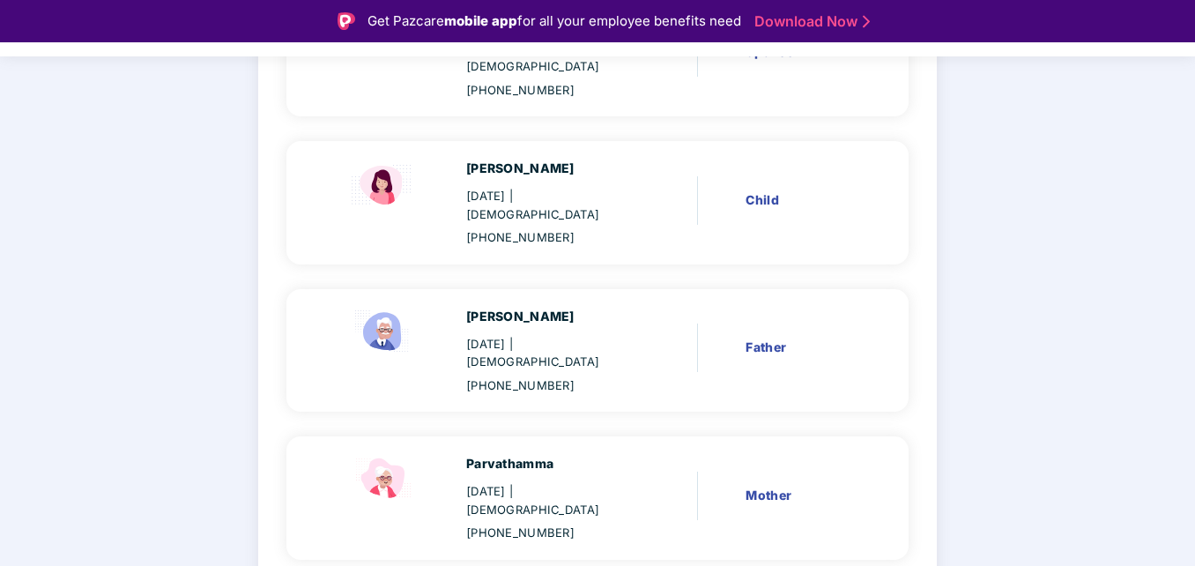
scroll to position [440, 0]
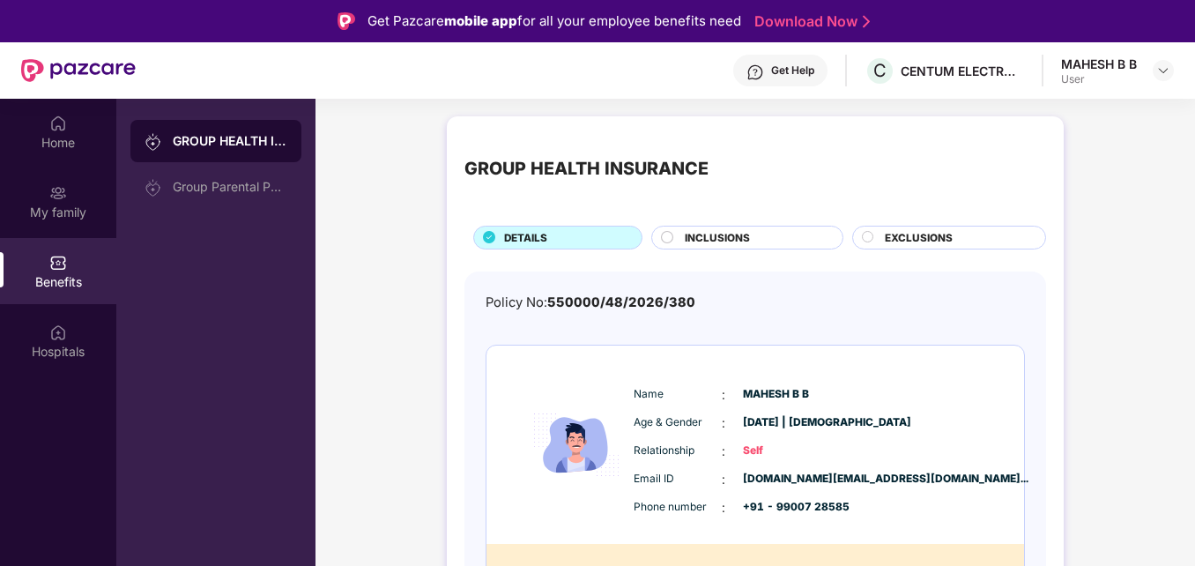
click at [91, 209] on div "My family" at bounding box center [58, 213] width 116 height 18
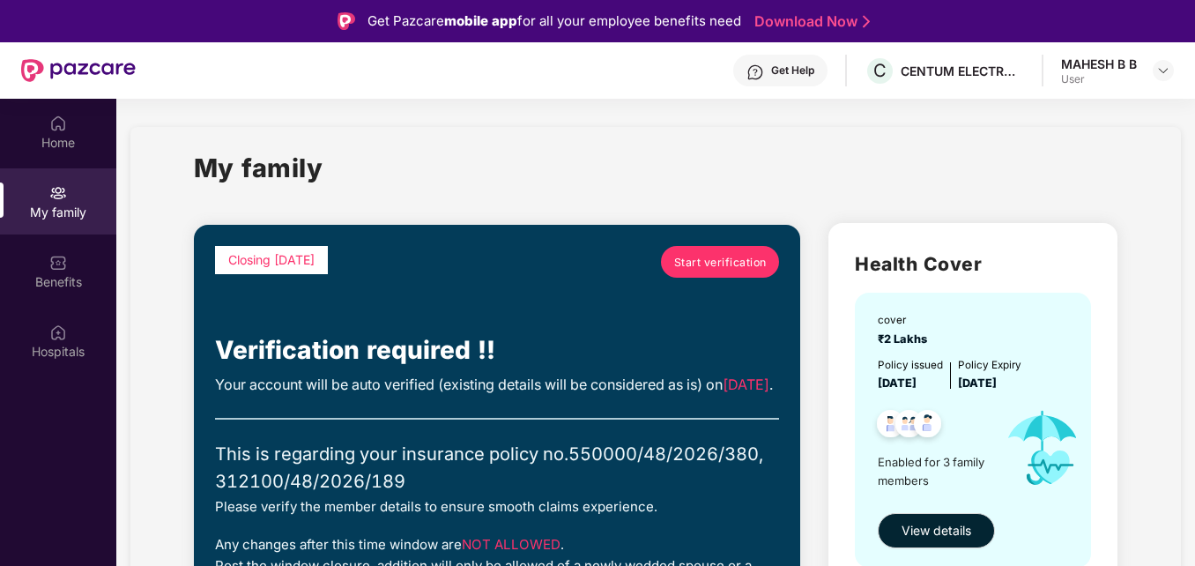
click at [697, 260] on span "Start verification" at bounding box center [720, 262] width 93 height 17
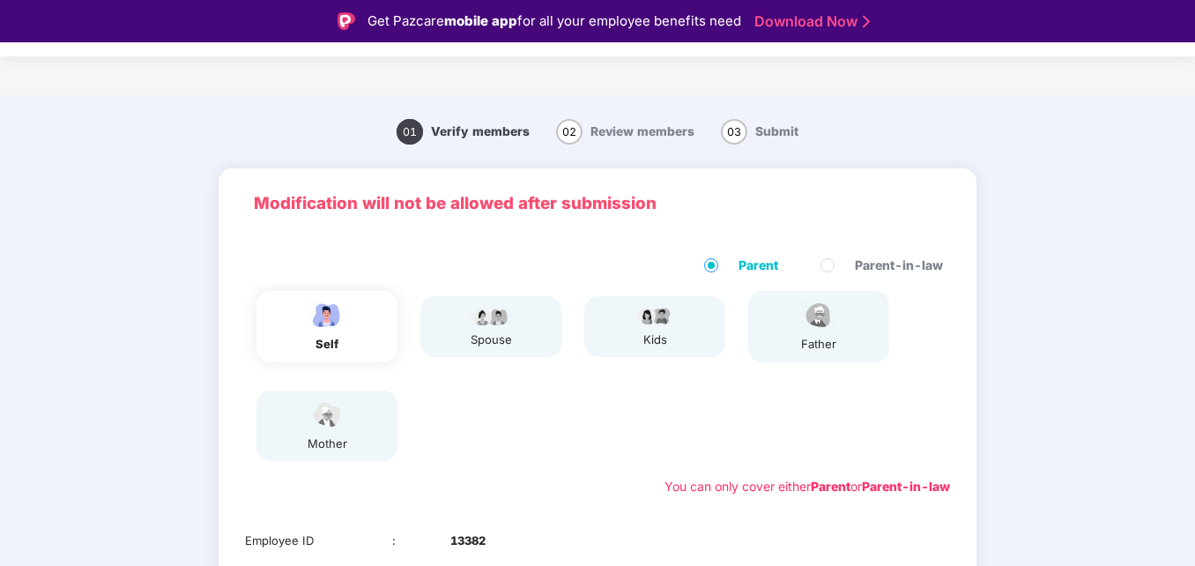
click at [1065, 328] on div "01 Verify members 02 Review members 03 Submit Modification will not be allowed …" at bounding box center [597, 495] width 1195 height 783
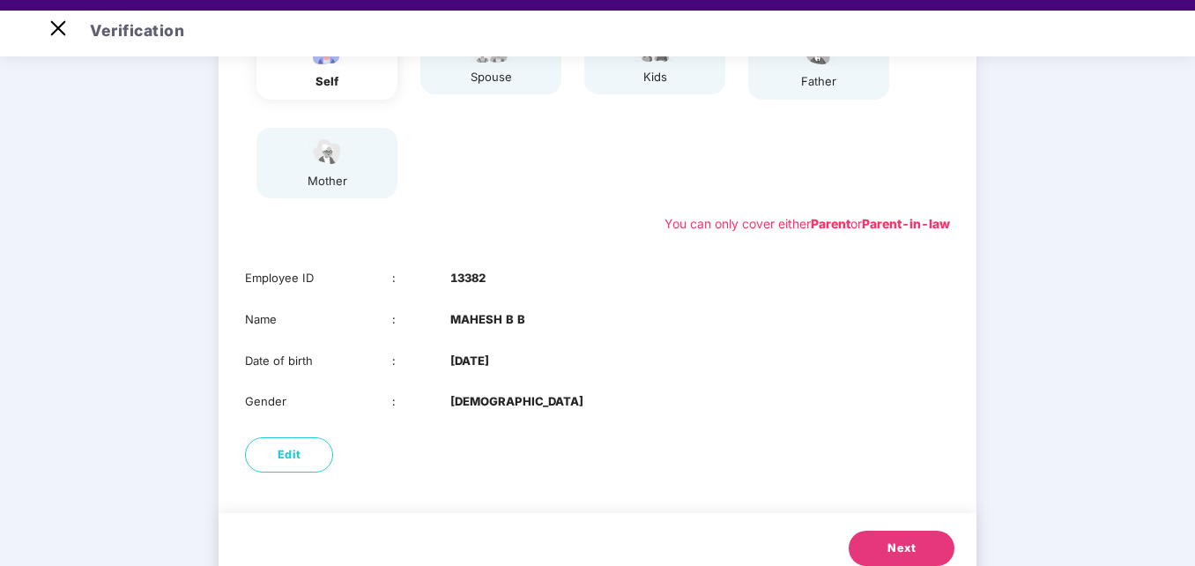
scroll to position [279, 0]
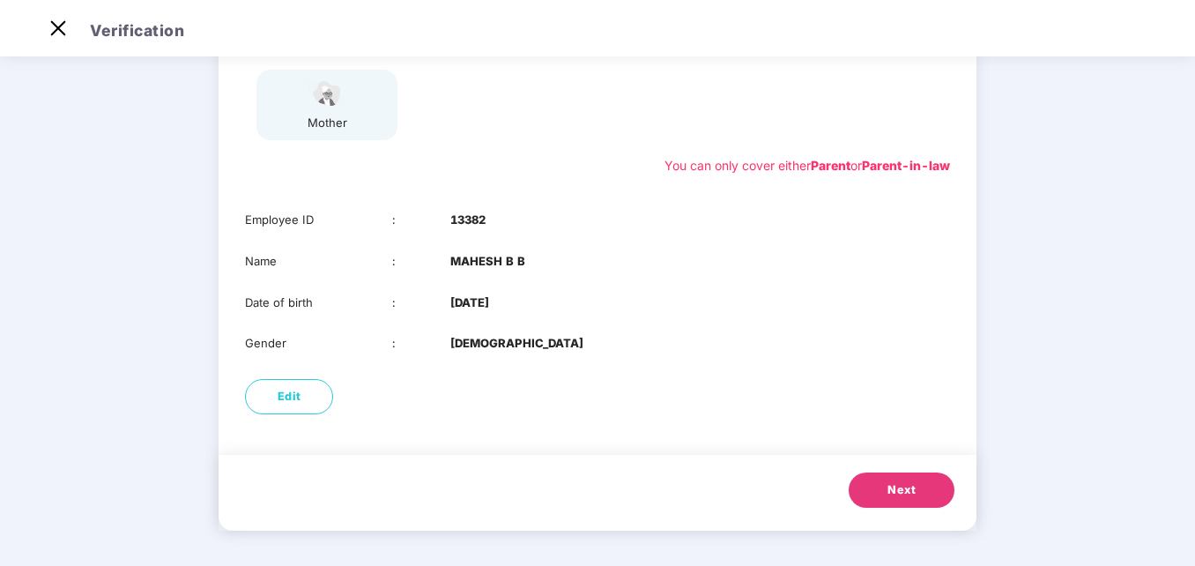
click at [912, 486] on span "Next" at bounding box center [902, 490] width 28 height 18
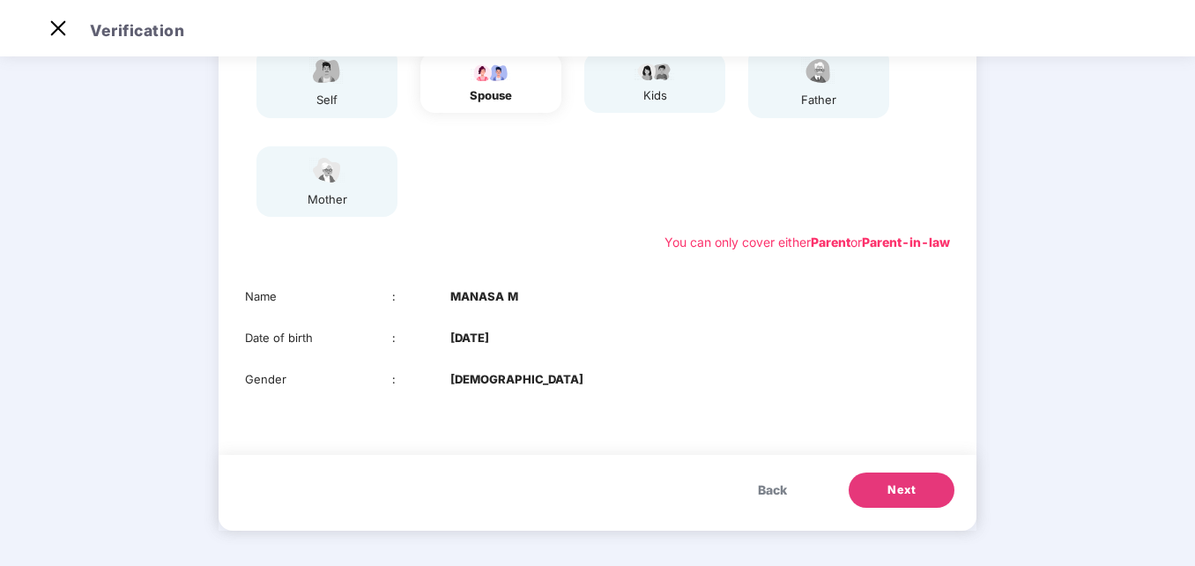
scroll to position [202, 0]
click at [906, 489] on span "Next" at bounding box center [902, 490] width 28 height 18
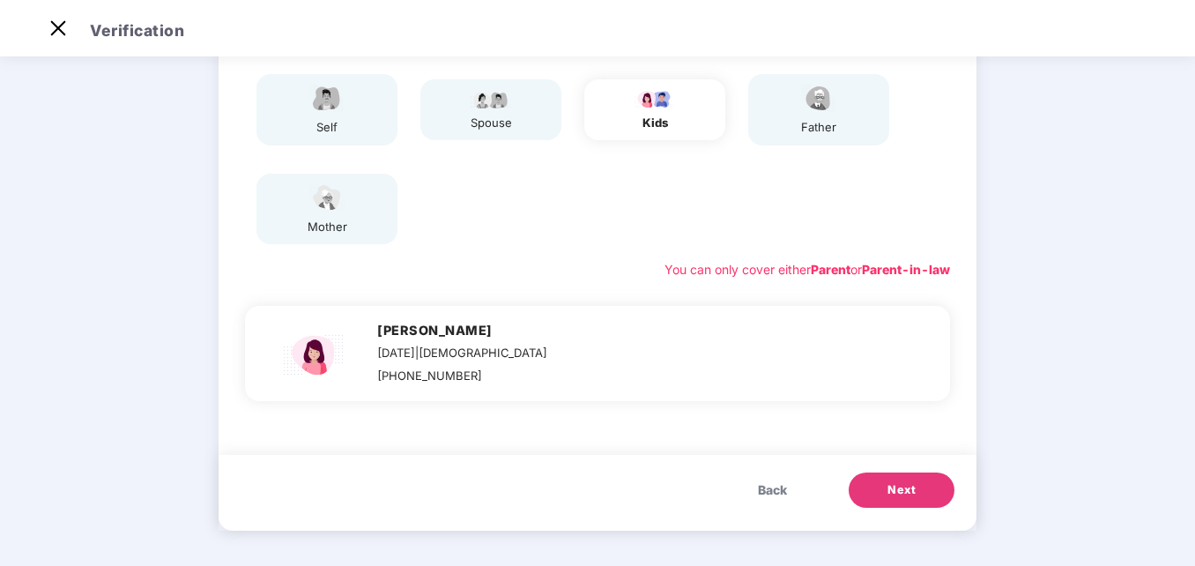
scroll to position [175, 0]
click at [906, 489] on span "Next" at bounding box center [902, 490] width 28 height 18
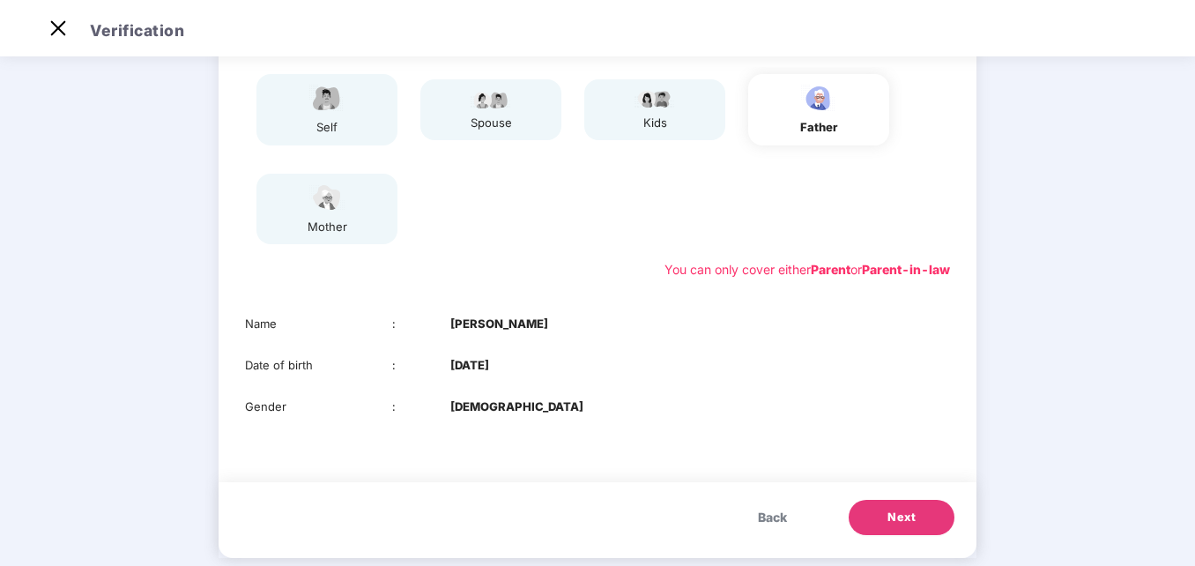
scroll to position [202, 0]
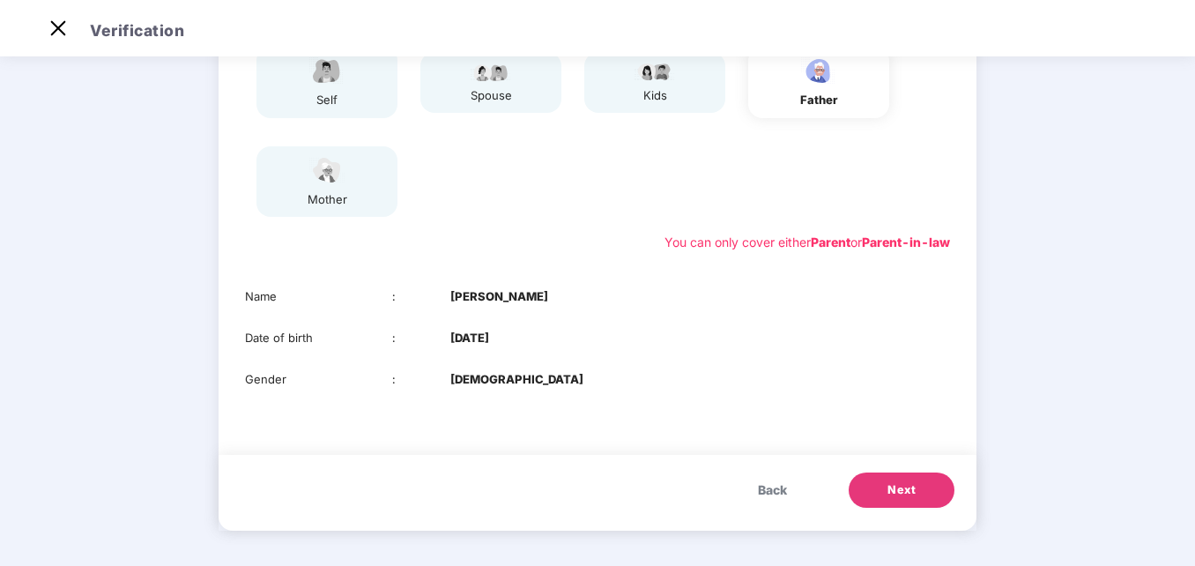
click at [906, 489] on span "Next" at bounding box center [902, 490] width 28 height 18
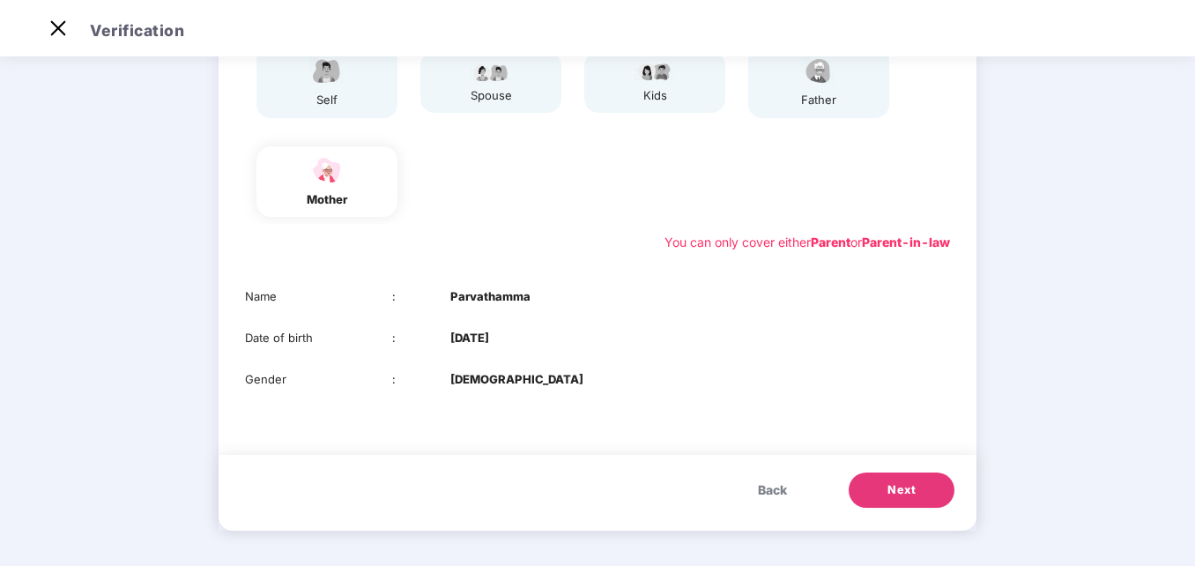
click at [906, 489] on span "Next" at bounding box center [902, 490] width 28 height 18
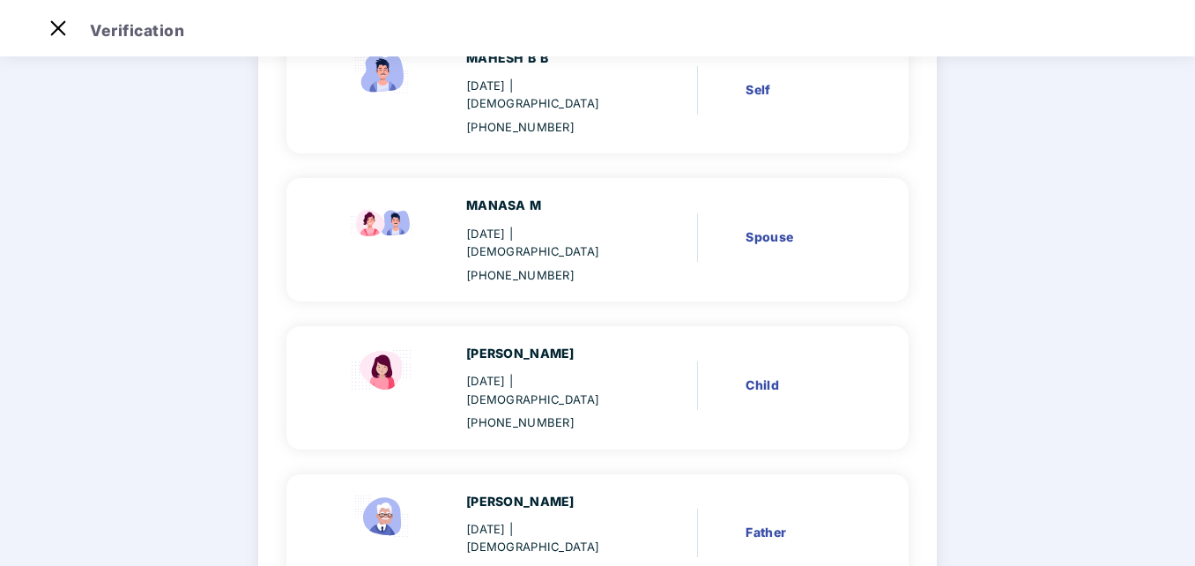
scroll to position [206, 0]
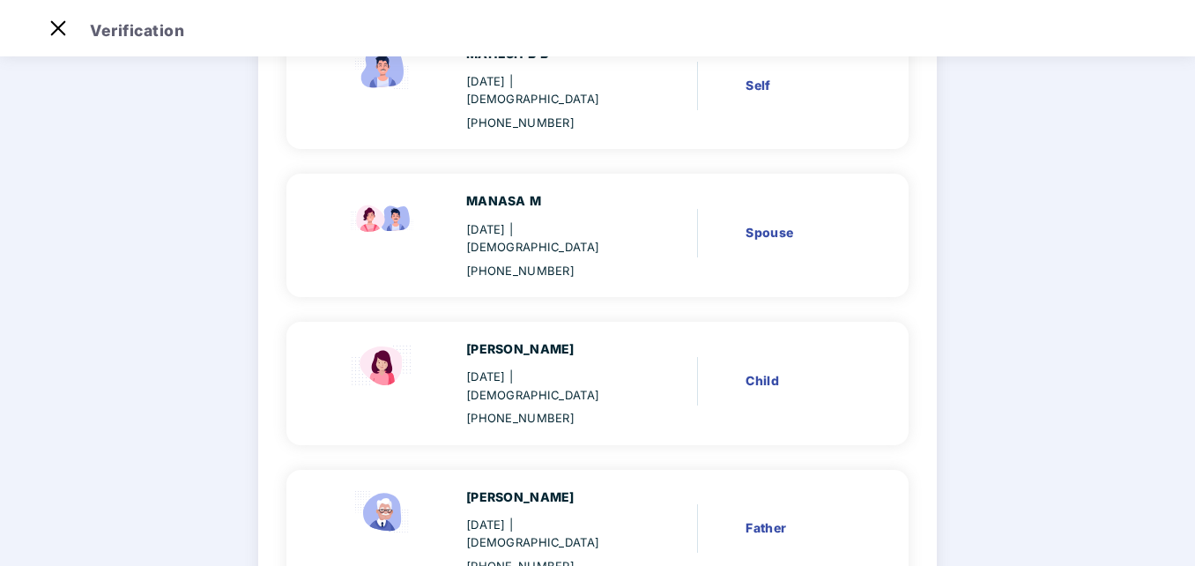
click at [1083, 398] on main "Verify members 02 Review members 03 Submit Review members Details once submitte…" at bounding box center [597, 368] width 1195 height 1043
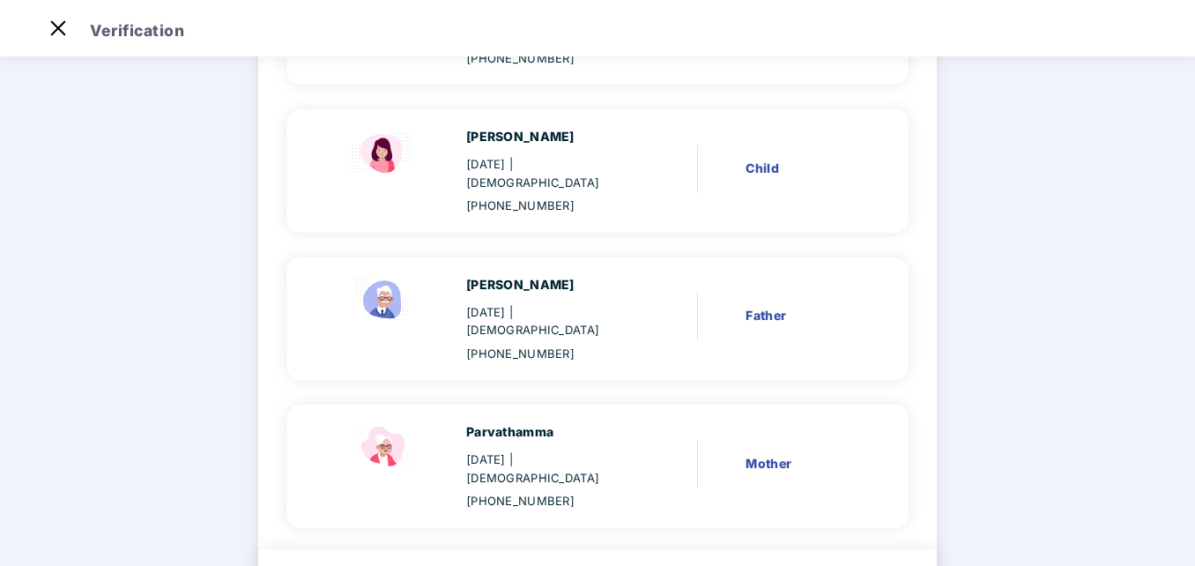
scroll to position [440, 0]
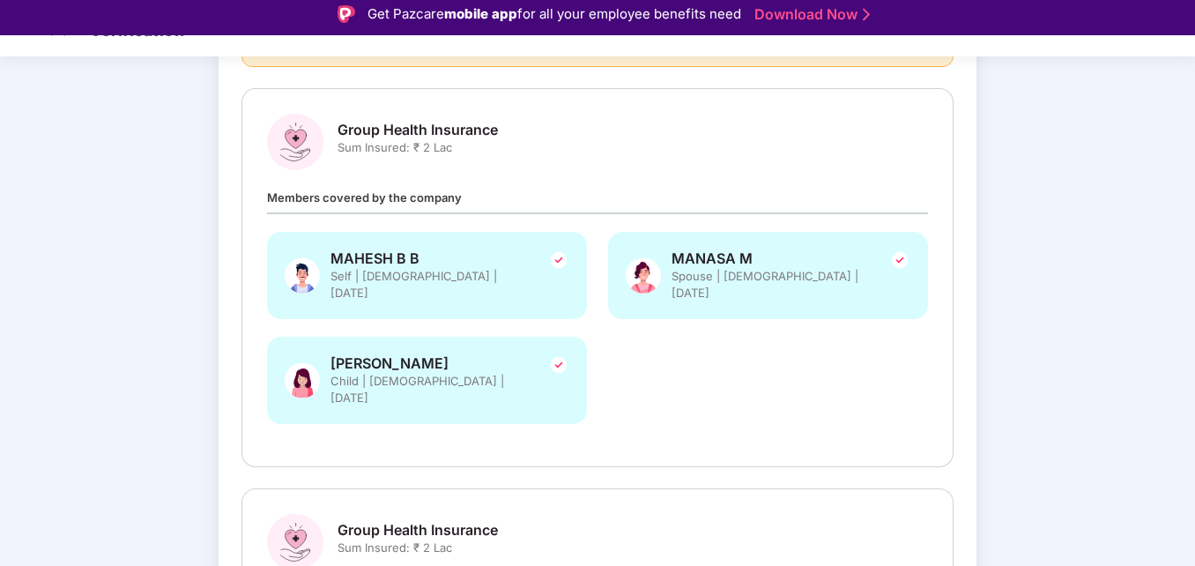
scroll to position [42, 0]
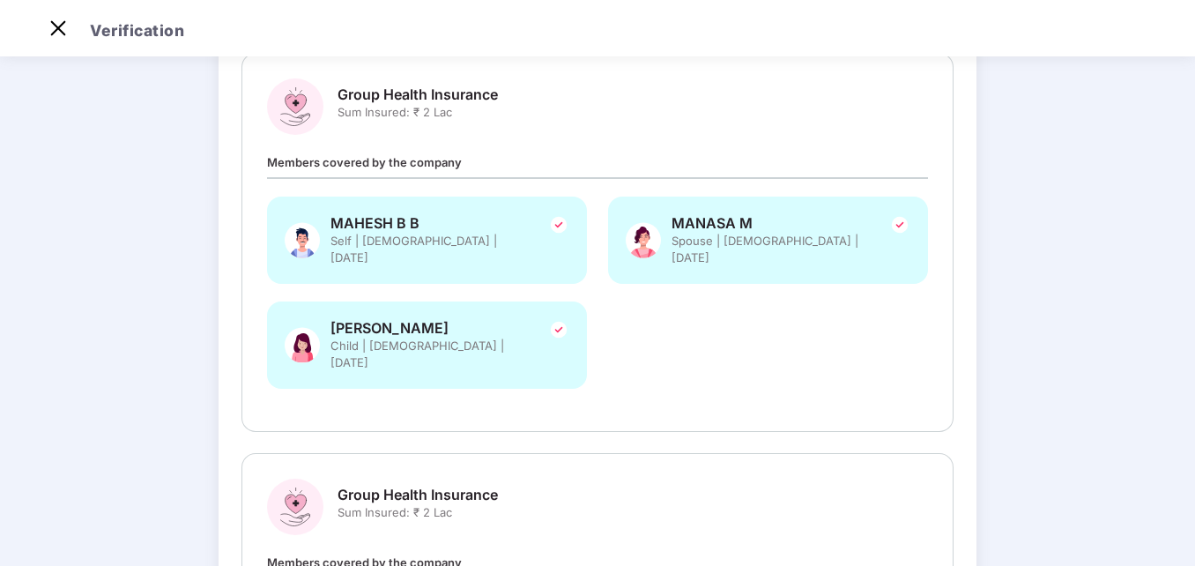
click at [1166, 518] on div "Verify members Review members 03 Submit Review and Submit Details once submitte…" at bounding box center [597, 359] width 1195 height 1018
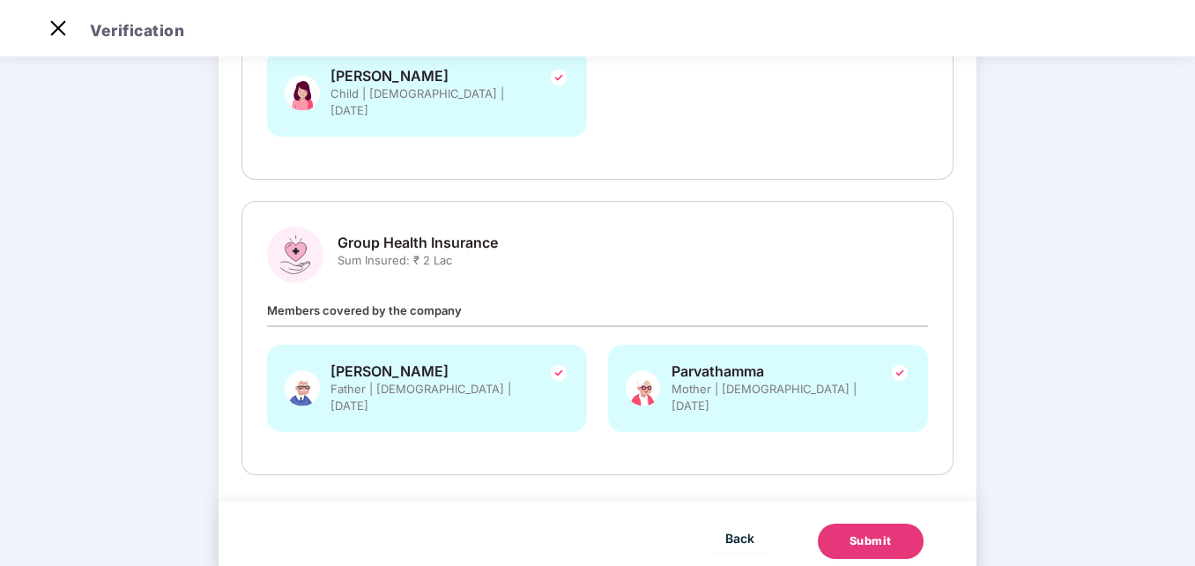
click at [867, 532] on div "Submit" at bounding box center [871, 541] width 42 height 18
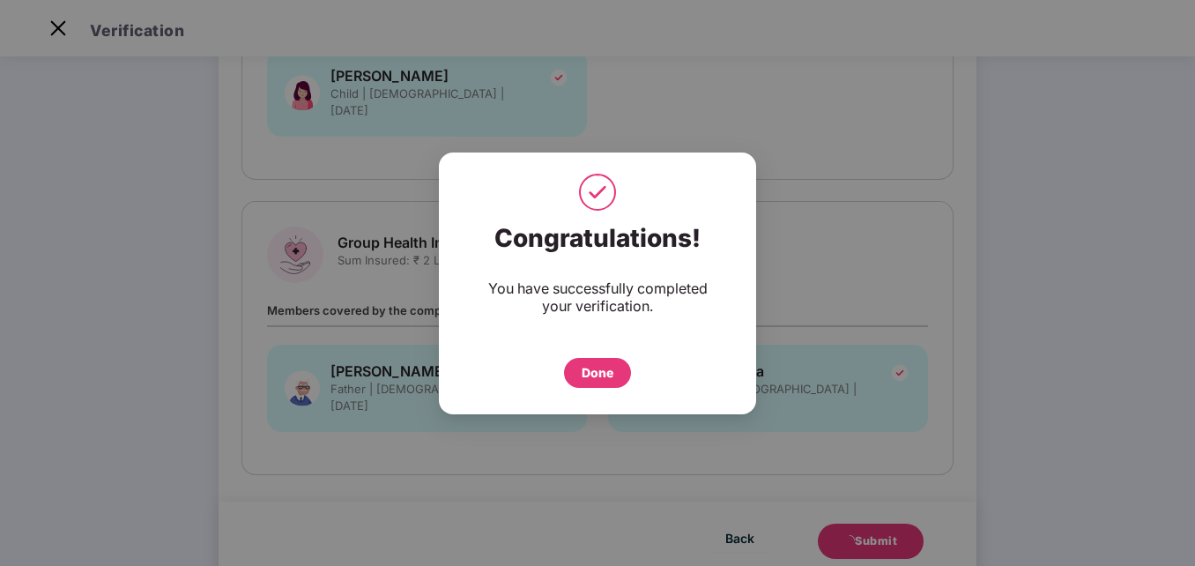
click at [596, 379] on div "Done" at bounding box center [598, 372] width 32 height 19
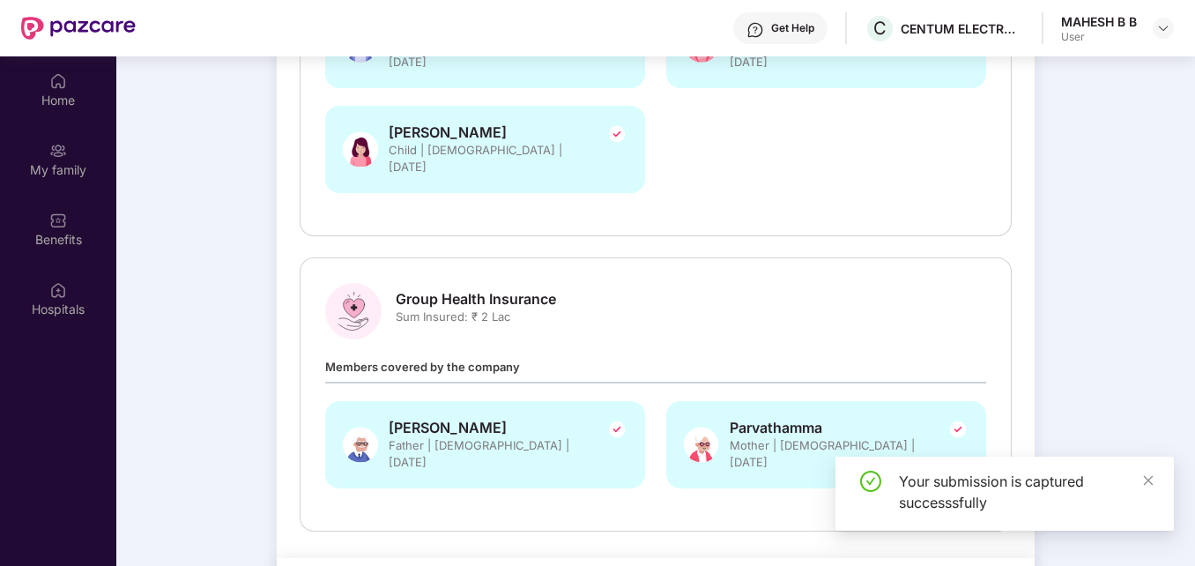
scroll to position [99, 0]
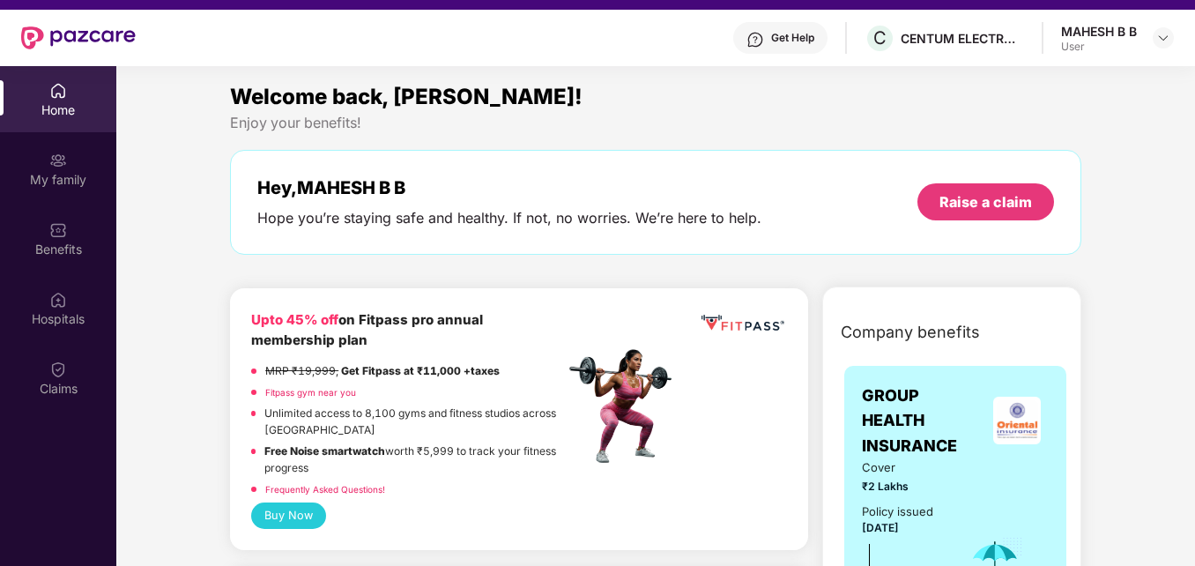
scroll to position [35, 0]
